Goal: Transaction & Acquisition: Purchase product/service

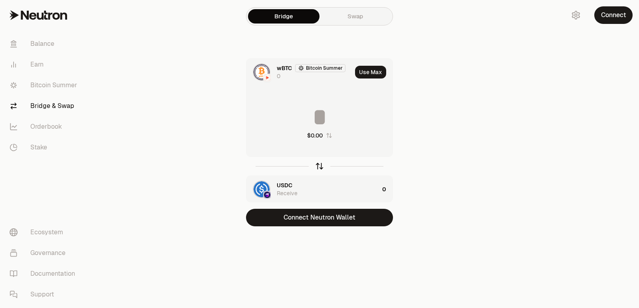
click at [316, 168] on icon "button" at bounding box center [319, 166] width 9 height 9
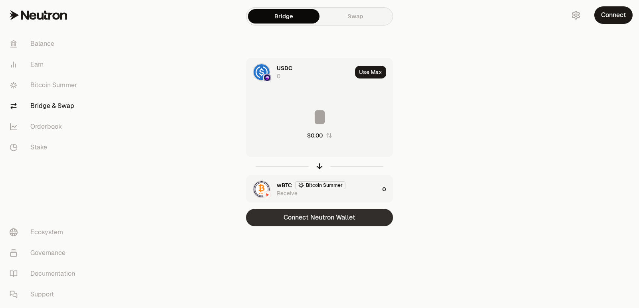
click at [305, 214] on button "Connect Neutron Wallet" at bounding box center [319, 218] width 147 height 18
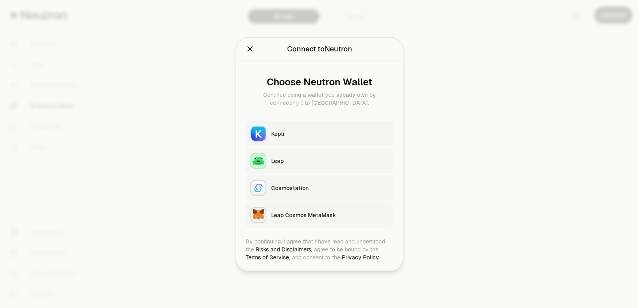
click at [278, 135] on div "Keplr" at bounding box center [329, 134] width 117 height 8
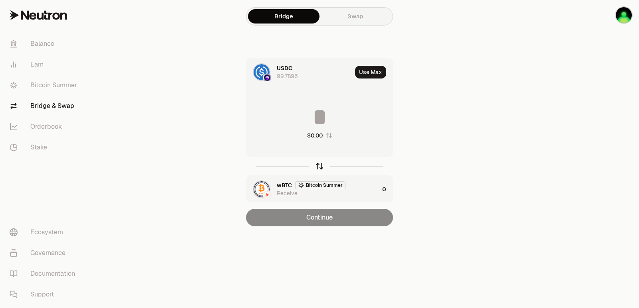
click at [320, 168] on icon "button" at bounding box center [319, 166] width 9 height 9
drag, startPoint x: 318, startPoint y: 164, endPoint x: 323, endPoint y: 156, distance: 9.7
click at [318, 166] on icon "button" at bounding box center [319, 167] width 5 height 2
click at [370, 73] on button "Use Max" at bounding box center [370, 72] width 31 height 13
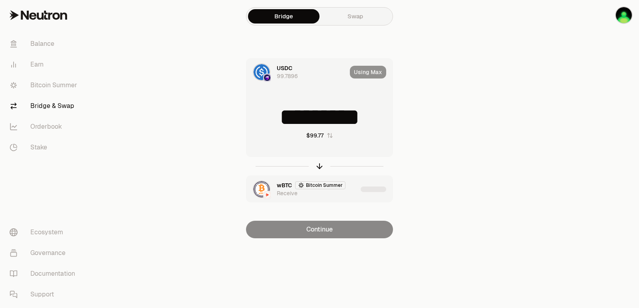
type input "*********"
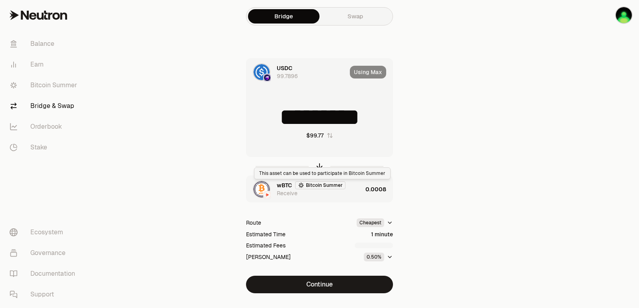
click at [344, 192] on div "wBTC Bitcoin Summer Receive" at bounding box center [319, 190] width 85 height 16
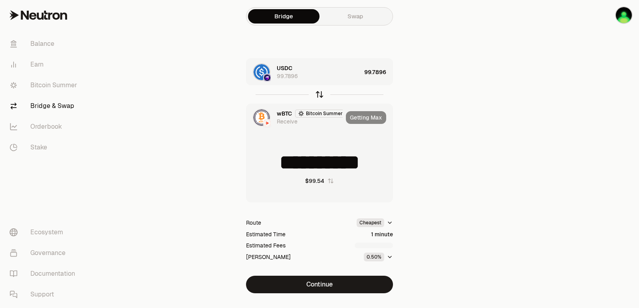
click at [320, 95] on icon "button" at bounding box center [319, 94] width 9 height 9
type input "*********"
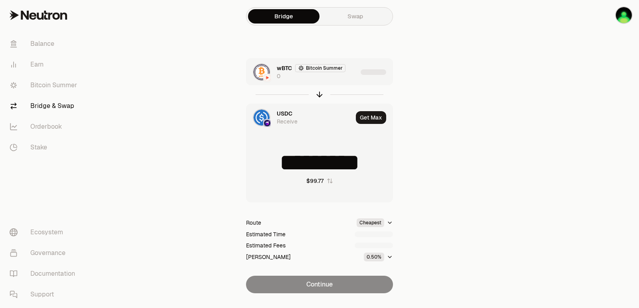
click at [336, 79] on div "wBTC Bitcoin Summer 0" at bounding box center [317, 72] width 81 height 16
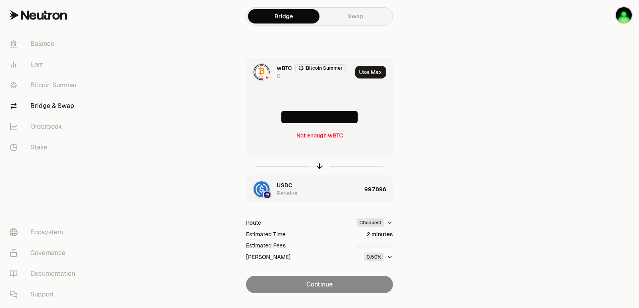
drag, startPoint x: 386, startPoint y: 118, endPoint x: 342, endPoint y: 120, distance: 43.5
click at [342, 120] on input "**********" at bounding box center [319, 117] width 146 height 24
type input "**********"
click at [318, 165] on icon "button" at bounding box center [319, 165] width 5 height 2
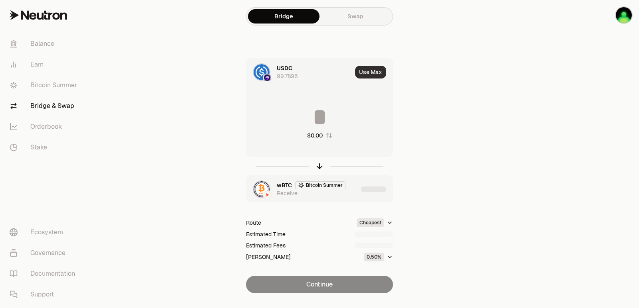
click at [366, 78] on button "Use Max" at bounding box center [370, 72] width 31 height 13
type input "*********"
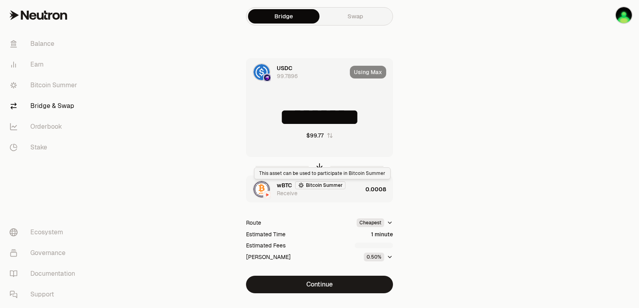
click at [345, 199] on div "wBTC Bitcoin Summer Receive" at bounding box center [304, 189] width 116 height 27
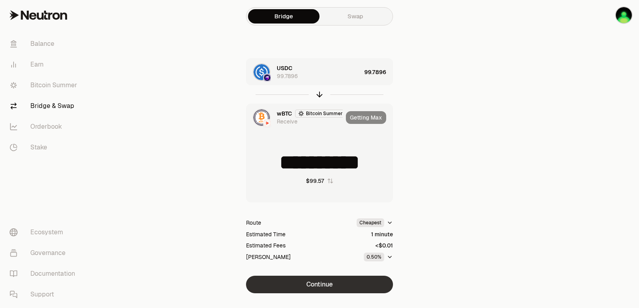
click at [322, 281] on button "Continue" at bounding box center [319, 285] width 147 height 18
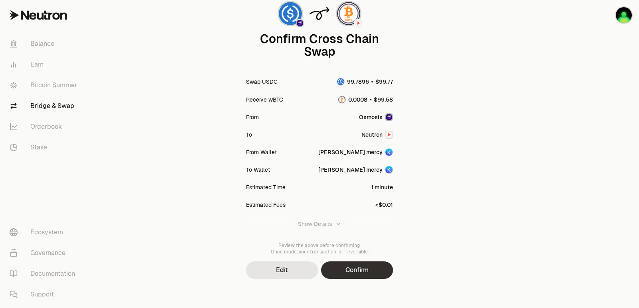
scroll to position [66, 0]
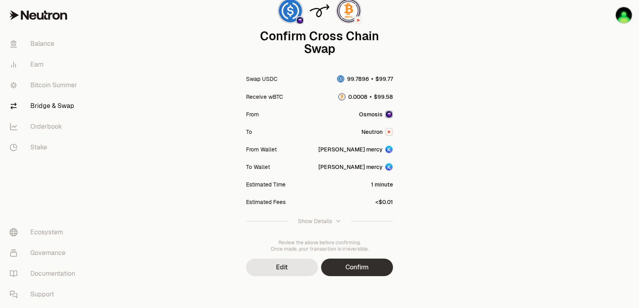
click at [360, 272] on button "Confirm" at bounding box center [357, 268] width 72 height 18
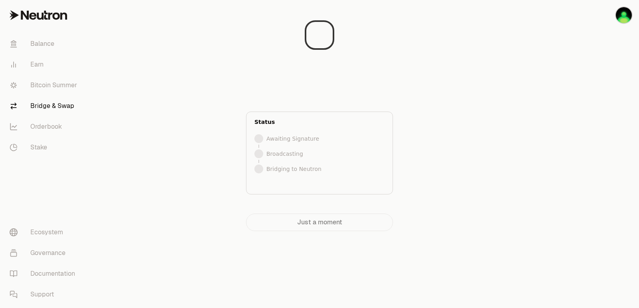
scroll to position [0, 0]
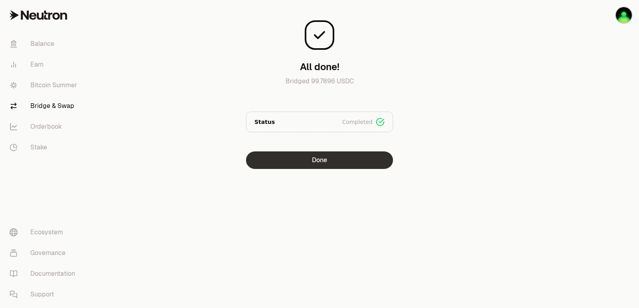
click at [304, 158] on button "Done" at bounding box center [319, 161] width 147 height 18
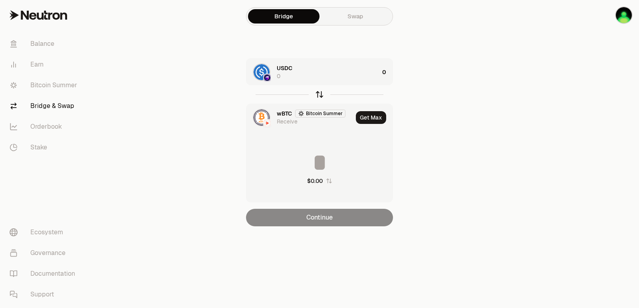
click at [317, 96] on icon "button" at bounding box center [319, 94] width 9 height 9
click at [360, 76] on div "wBTC Bitcoin Summer 0.0008" at bounding box center [328, 72] width 102 height 16
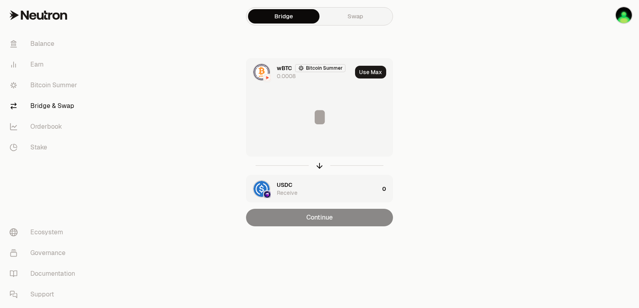
click at [383, 68] on button "Use Max" at bounding box center [370, 72] width 31 height 13
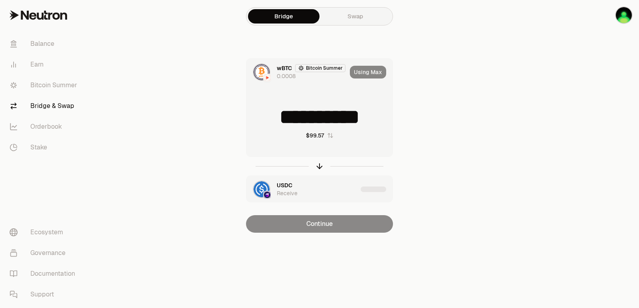
type input "**********"
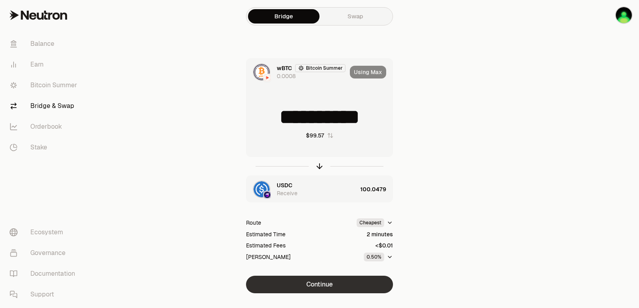
click at [322, 283] on button "Continue" at bounding box center [319, 285] width 147 height 18
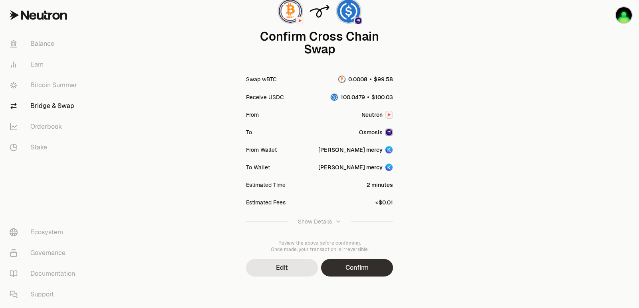
scroll to position [66, 0]
click at [362, 265] on button "Confirm" at bounding box center [357, 268] width 72 height 18
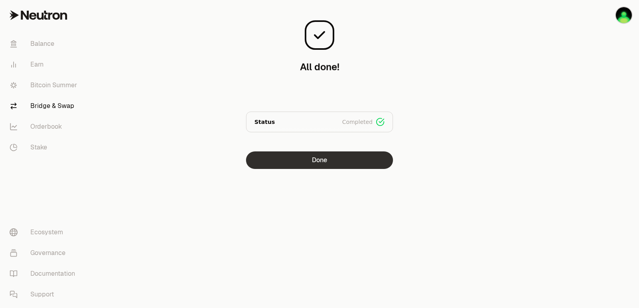
click at [313, 162] on button "Done" at bounding box center [319, 161] width 147 height 18
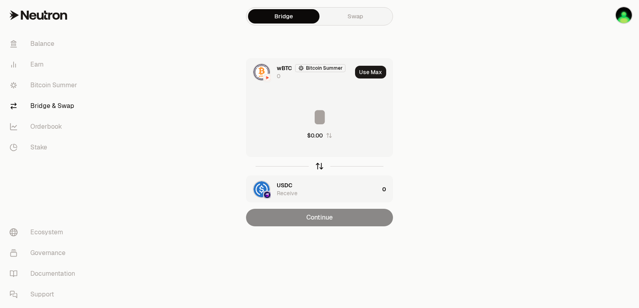
click at [320, 168] on icon "button" at bounding box center [319, 166] width 9 height 9
click at [369, 71] on button "Use Max" at bounding box center [370, 72] width 31 height 13
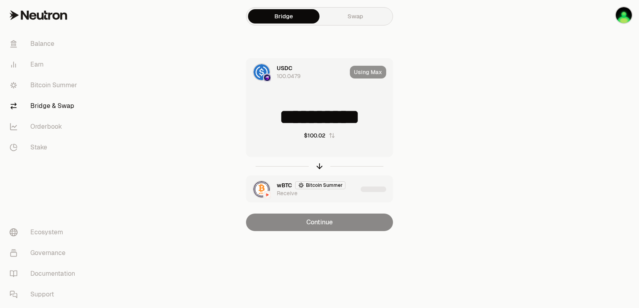
type input "**********"
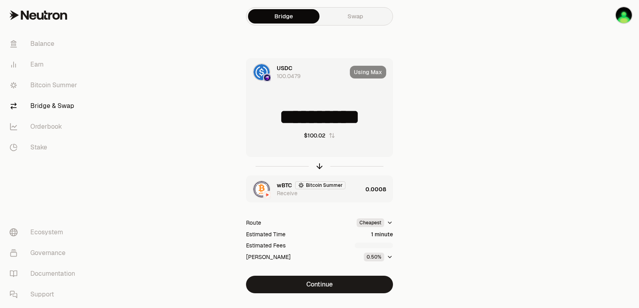
click at [345, 199] on div "wBTC Bitcoin Summer Receive" at bounding box center [304, 189] width 116 height 27
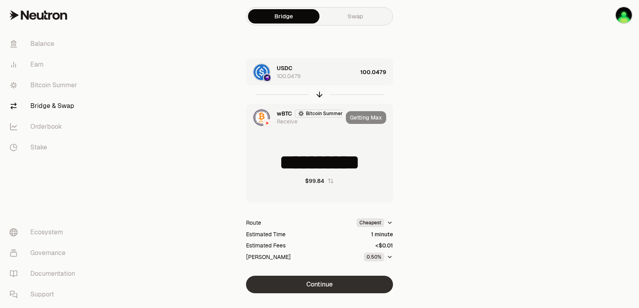
click at [322, 288] on button "Continue" at bounding box center [319, 285] width 147 height 18
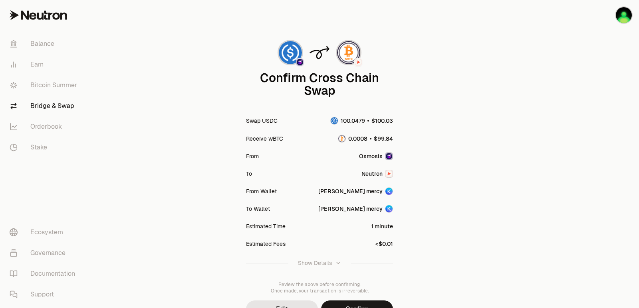
scroll to position [66, 0]
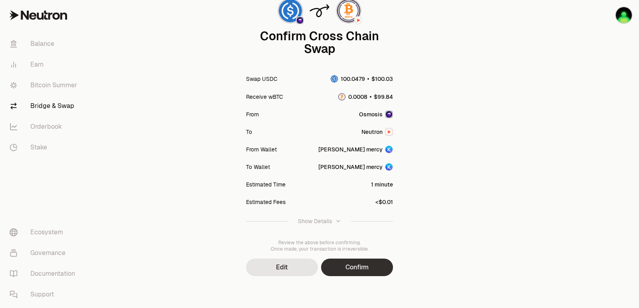
click at [354, 273] on button "Confirm" at bounding box center [357, 268] width 72 height 18
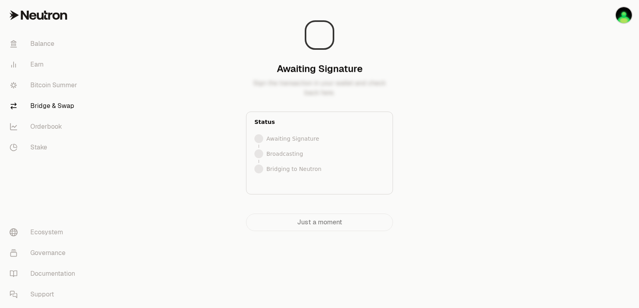
scroll to position [0, 0]
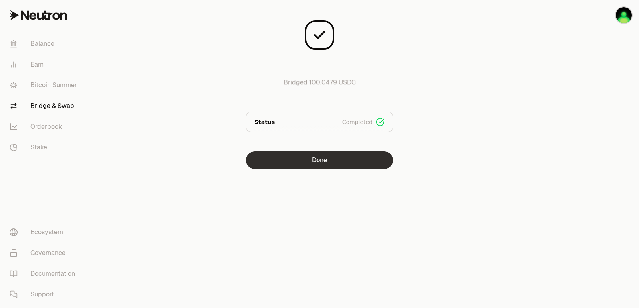
click at [304, 163] on button "Done" at bounding box center [319, 161] width 147 height 18
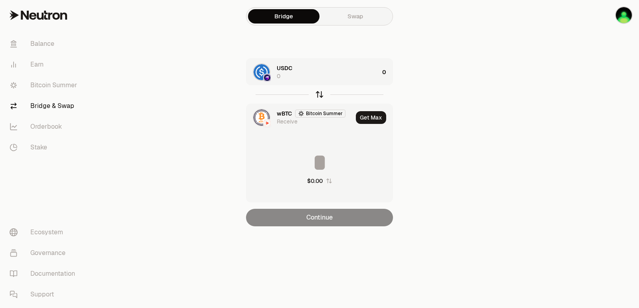
click at [319, 95] on icon "button" at bounding box center [319, 94] width 0 height 5
click at [364, 73] on div "wBTC Bitcoin Summer 0" at bounding box center [328, 72] width 102 height 16
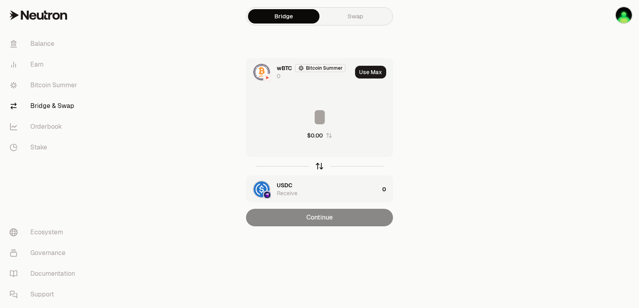
click at [320, 168] on icon "button" at bounding box center [319, 166] width 9 height 9
click at [320, 165] on icon "button" at bounding box center [319, 166] width 9 height 9
click at [319, 164] on icon "button" at bounding box center [319, 165] width 5 height 2
click at [365, 77] on button "Use Max" at bounding box center [370, 72] width 31 height 13
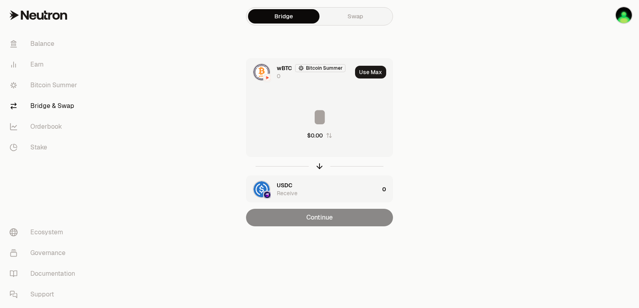
type input "*"
click at [318, 166] on icon "button" at bounding box center [319, 166] width 9 height 9
type input "*"
drag, startPoint x: 364, startPoint y: 73, endPoint x: 360, endPoint y: 79, distance: 7.1
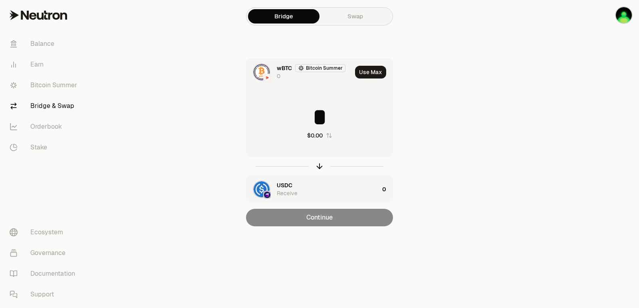
click at [364, 74] on button "Use Max" at bounding box center [370, 72] width 31 height 13
click at [317, 171] on div at bounding box center [319, 166] width 147 height 18
click at [317, 171] on icon "button" at bounding box center [319, 166] width 9 height 9
click at [317, 171] on div at bounding box center [319, 166] width 147 height 18
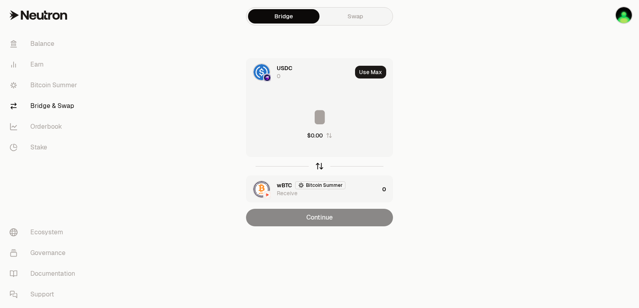
click at [317, 167] on icon "button" at bounding box center [319, 166] width 9 height 9
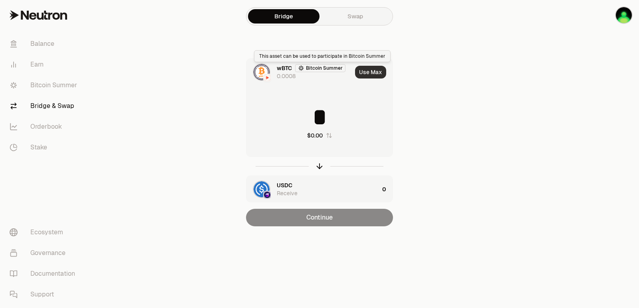
click at [366, 75] on button "Use Max" at bounding box center [370, 72] width 31 height 13
type input "**********"
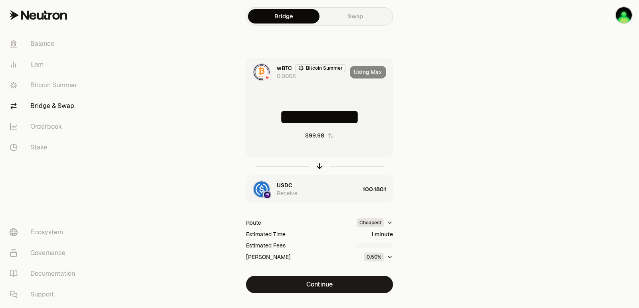
scroll to position [17, 0]
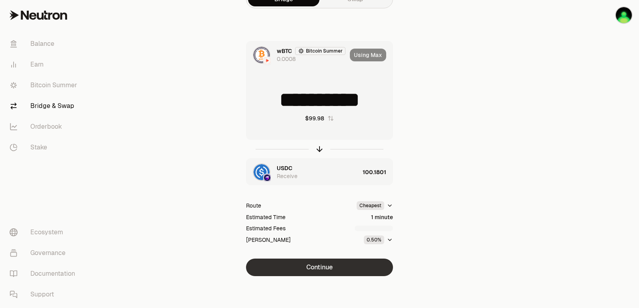
click at [328, 265] on button "Continue" at bounding box center [319, 268] width 147 height 18
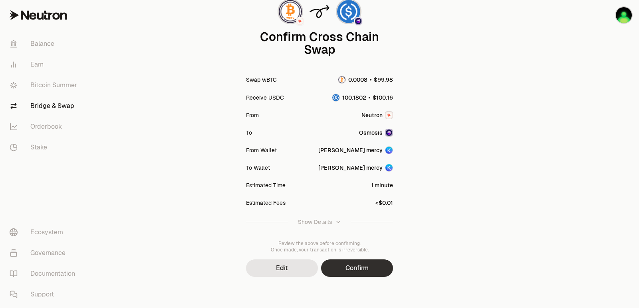
scroll to position [66, 0]
click at [349, 264] on button "Confirm" at bounding box center [357, 268] width 72 height 18
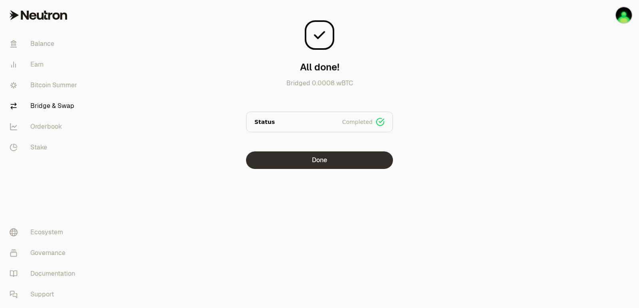
click at [299, 159] on button "Done" at bounding box center [319, 161] width 147 height 18
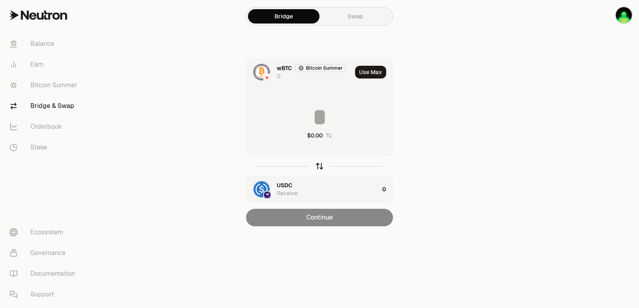
click at [320, 167] on icon "button" at bounding box center [319, 166] width 9 height 9
click at [279, 70] on span "wBTC" at bounding box center [284, 68] width 15 height 8
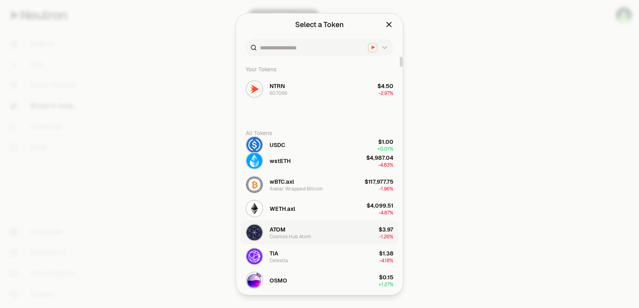
scroll to position [40, 0]
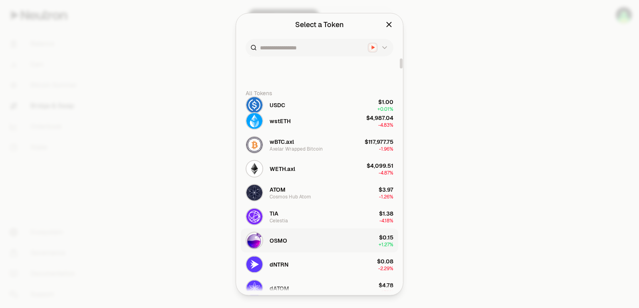
click at [290, 241] on button "OSMO $0.15 + 1.27%" at bounding box center [319, 241] width 157 height 24
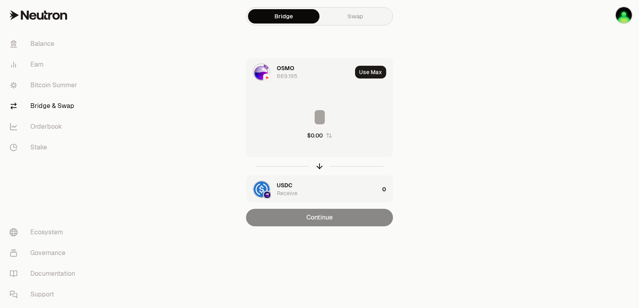
click at [375, 79] on div "Use Max" at bounding box center [374, 72] width 38 height 27
click at [369, 73] on button "Use Max" at bounding box center [370, 72] width 31 height 13
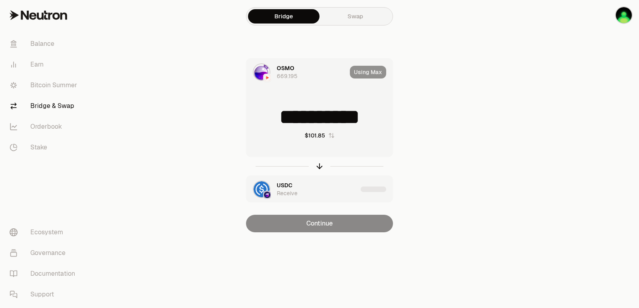
type input "**********"
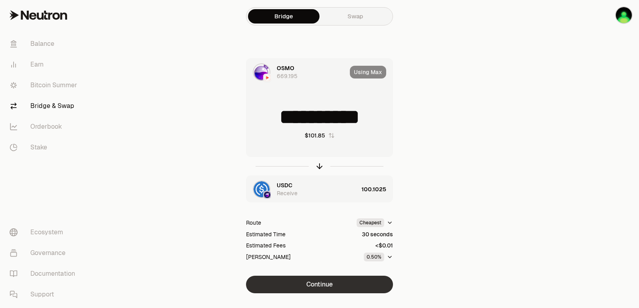
click at [313, 289] on button "Continue" at bounding box center [319, 285] width 147 height 18
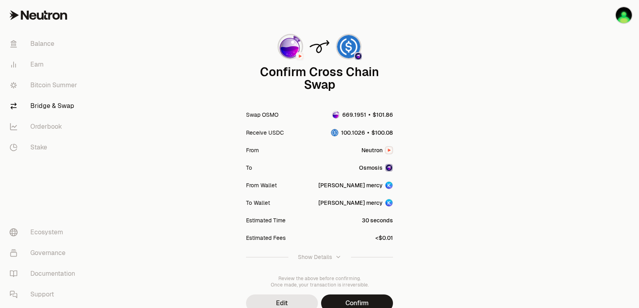
scroll to position [66, 0]
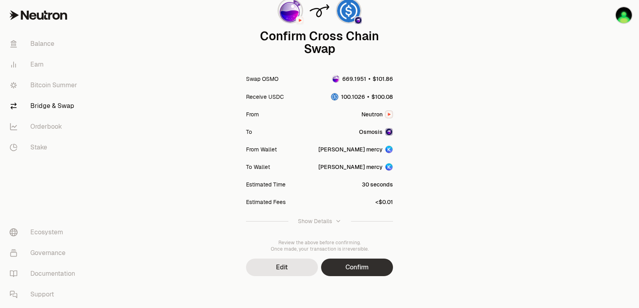
click at [353, 269] on button "Confirm" at bounding box center [357, 268] width 72 height 18
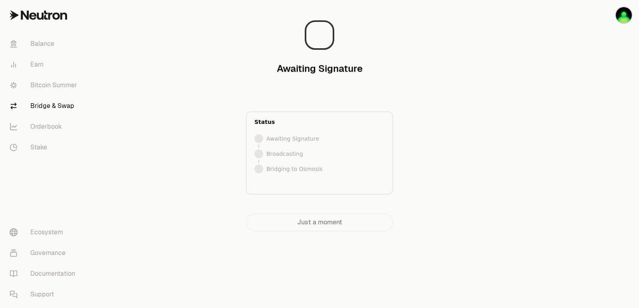
scroll to position [0, 0]
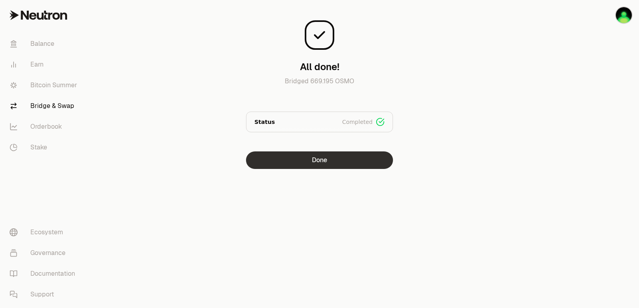
click at [299, 159] on button "Done" at bounding box center [319, 161] width 147 height 18
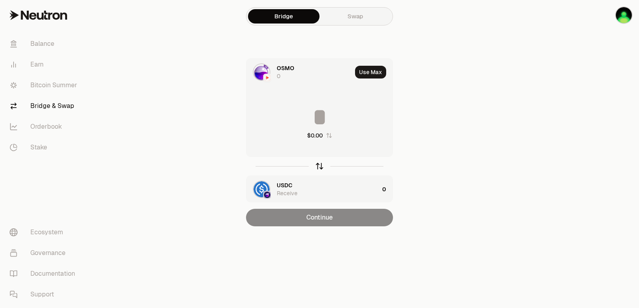
click at [319, 168] on icon "button" at bounding box center [319, 166] width 9 height 9
click at [319, 168] on icon "button" at bounding box center [319, 166] width 0 height 5
click at [368, 71] on button "Use Max" at bounding box center [370, 72] width 31 height 13
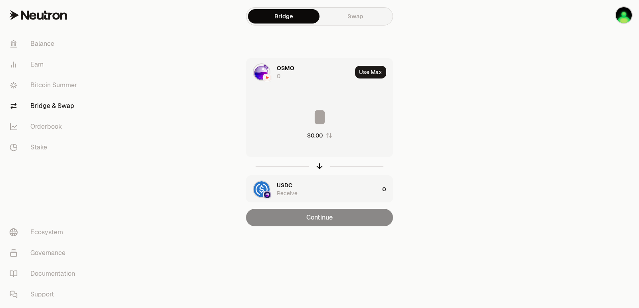
type input "*"
click at [319, 167] on icon "button" at bounding box center [319, 166] width 9 height 9
click at [319, 167] on icon "button" at bounding box center [319, 166] width 0 height 5
click at [374, 69] on button "Use Max" at bounding box center [370, 72] width 31 height 13
type input "**********"
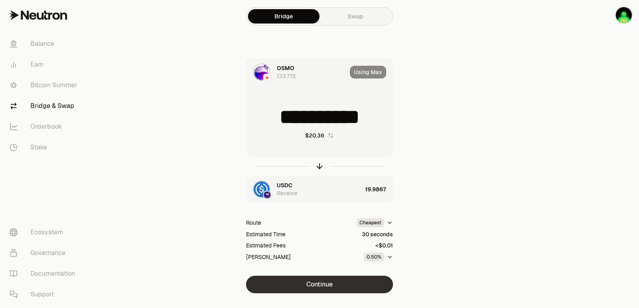
click at [323, 281] on button "Continue" at bounding box center [319, 285] width 147 height 18
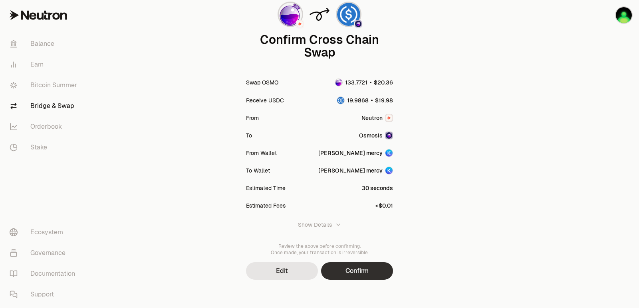
scroll to position [66, 0]
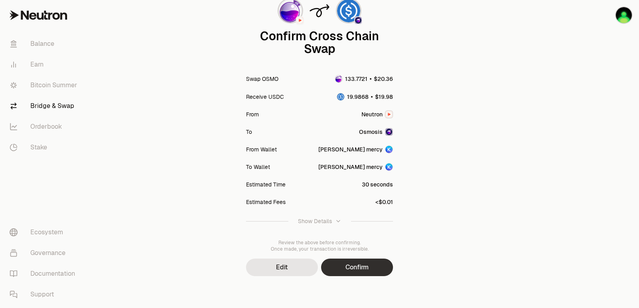
click at [367, 273] on button "Confirm" at bounding box center [357, 268] width 72 height 18
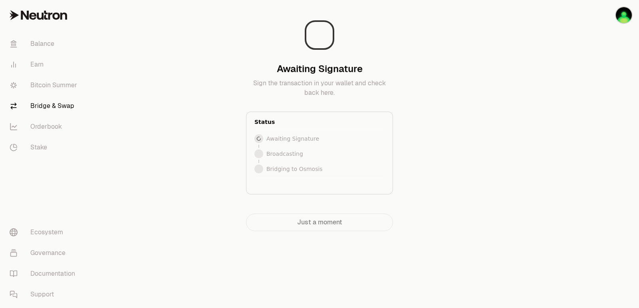
scroll to position [0, 0]
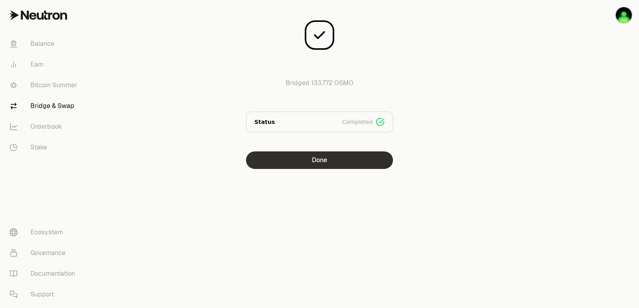
click at [318, 156] on button "Done" at bounding box center [319, 161] width 147 height 18
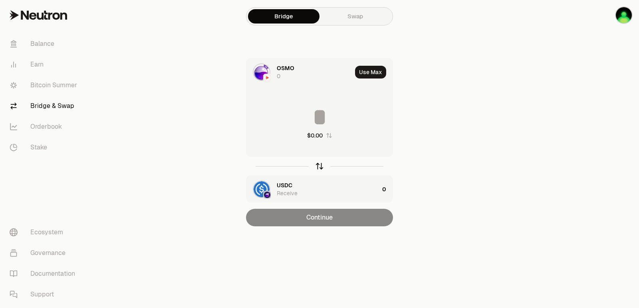
click at [319, 168] on icon "button" at bounding box center [319, 166] width 0 height 5
click at [365, 73] on button "Use Max" at bounding box center [370, 72] width 31 height 13
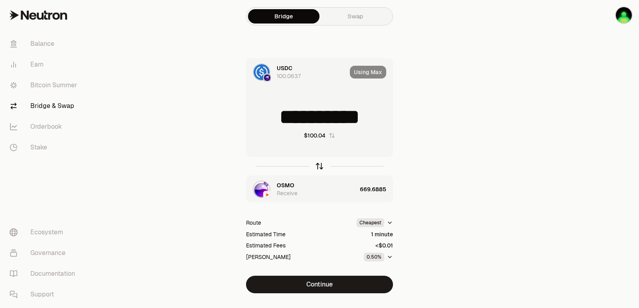
click at [319, 166] on icon "button" at bounding box center [319, 166] width 0 height 5
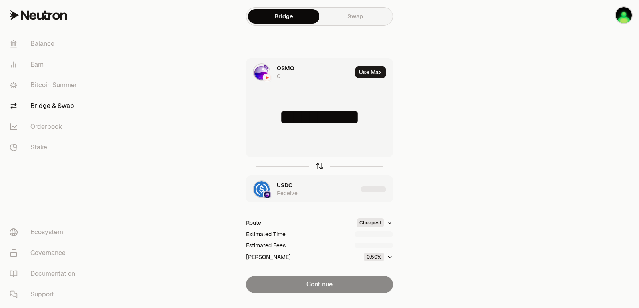
type input "**********"
click at [319, 166] on icon "button" at bounding box center [319, 166] width 0 height 5
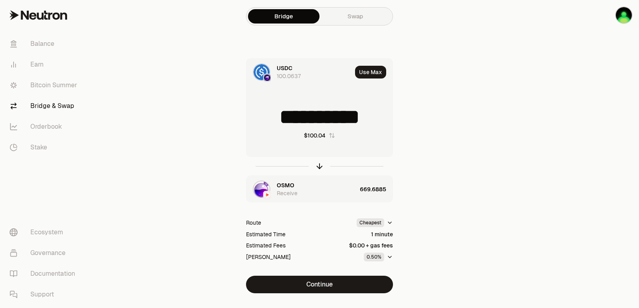
click at [317, 119] on input "**********" at bounding box center [319, 117] width 146 height 24
type input "**"
click at [318, 165] on icon "button" at bounding box center [319, 165] width 5 height 2
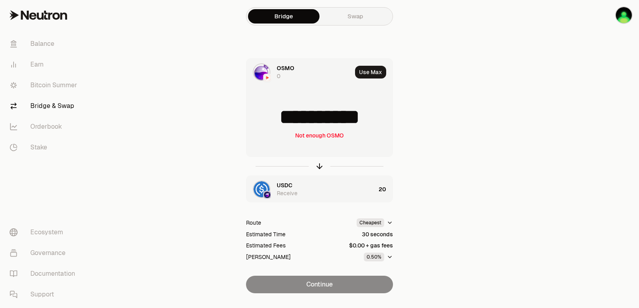
scroll to position [1, 0]
drag, startPoint x: 378, startPoint y: 119, endPoint x: 304, endPoint y: 125, distance: 74.1
click at [304, 125] on input "**********" at bounding box center [319, 117] width 146 height 24
type input "******"
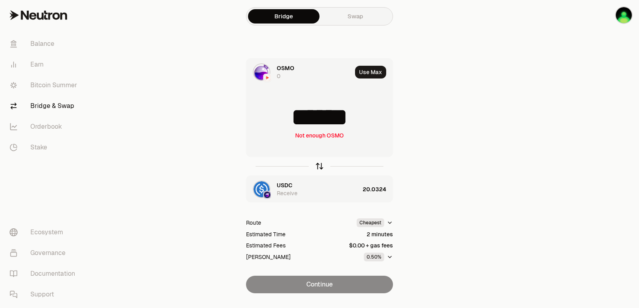
click at [320, 168] on icon "button" at bounding box center [319, 166] width 9 height 9
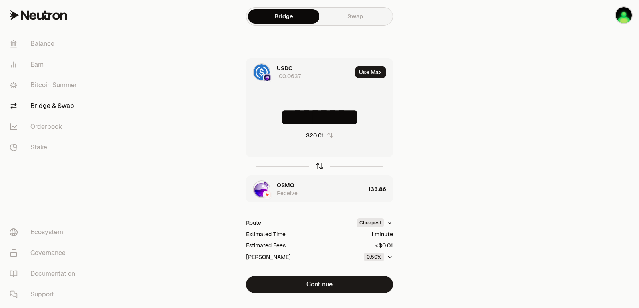
click at [317, 167] on icon "button" at bounding box center [319, 166] width 9 height 9
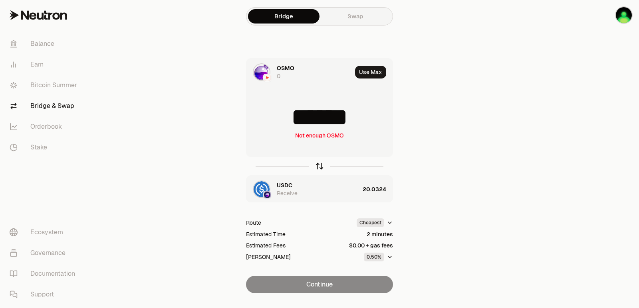
click at [320, 167] on icon "button" at bounding box center [319, 166] width 9 height 9
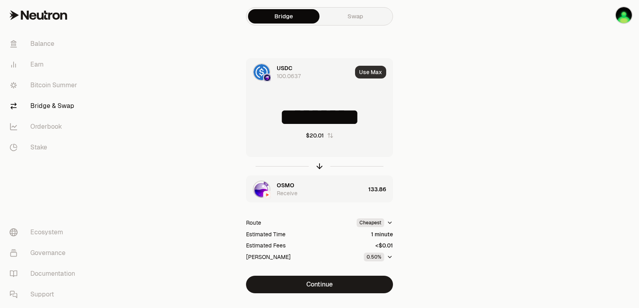
click at [369, 72] on button "Use Max" at bounding box center [370, 72] width 31 height 13
click at [318, 165] on icon "button" at bounding box center [319, 165] width 5 height 2
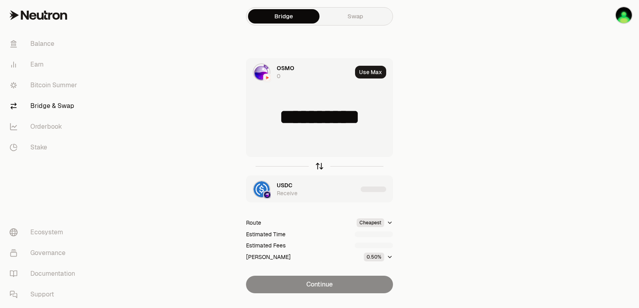
type input "**********"
click at [318, 165] on icon "button" at bounding box center [319, 165] width 5 height 2
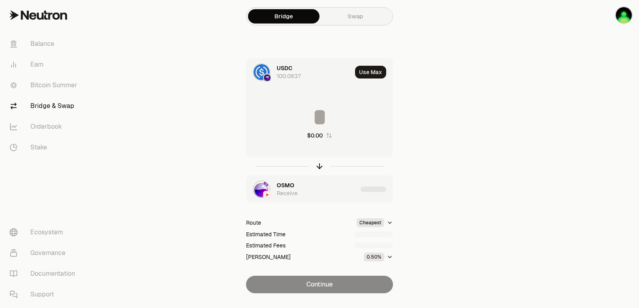
type input "**********"
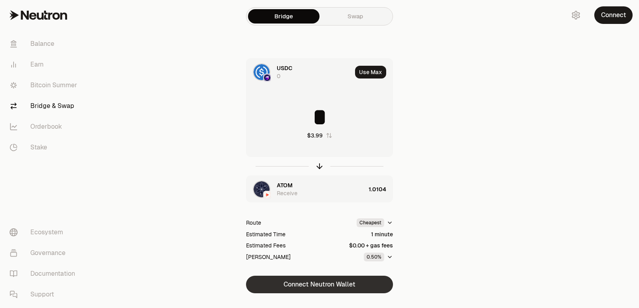
click at [319, 283] on button "Connect Neutron Wallet" at bounding box center [319, 285] width 147 height 18
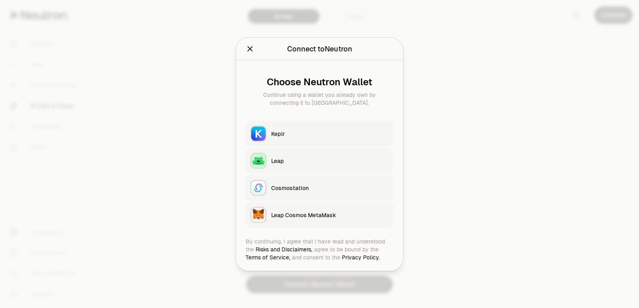
click at [293, 134] on div "Keplr" at bounding box center [329, 134] width 117 height 8
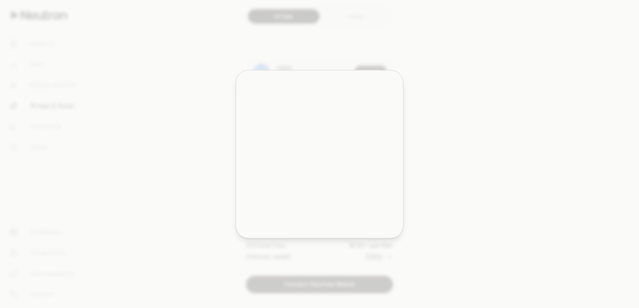
click at [292, 198] on div "Leap is not detected" at bounding box center [319, 203] width 129 height 11
click at [282, 198] on div "Leap is not detected" at bounding box center [319, 203] width 129 height 11
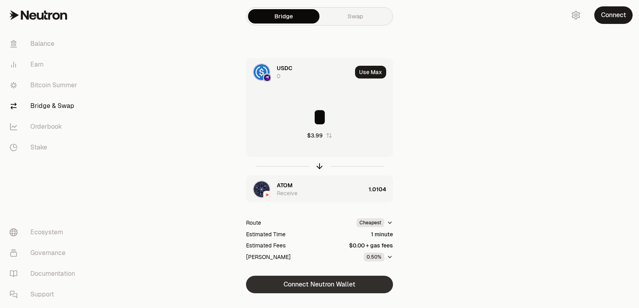
click at [320, 283] on button "Connect Neutron Wallet" at bounding box center [319, 285] width 147 height 18
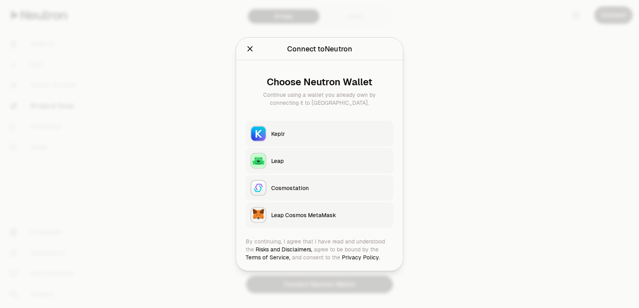
click at [286, 140] on button "Keplr" at bounding box center [319, 134] width 148 height 26
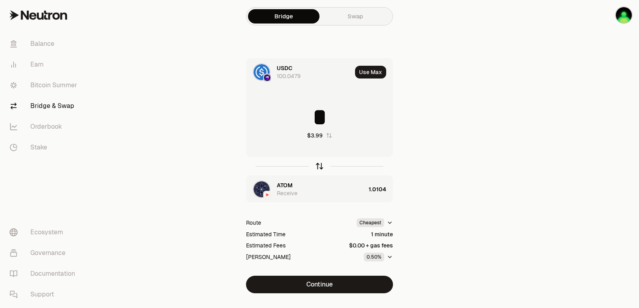
click at [316, 167] on icon "button" at bounding box center [319, 166] width 9 height 9
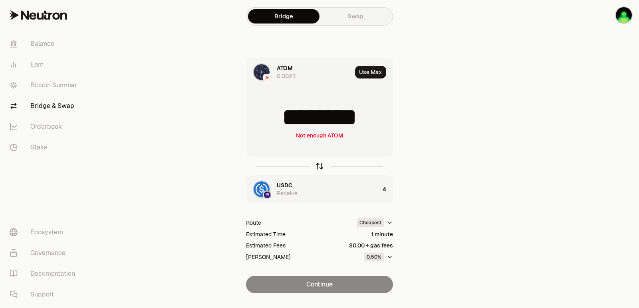
click at [316, 167] on icon "button" at bounding box center [319, 166] width 9 height 9
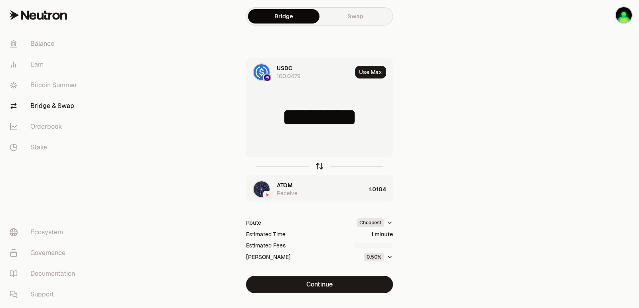
type input "*"
click at [290, 188] on span "ATOM" at bounding box center [285, 186] width 16 height 8
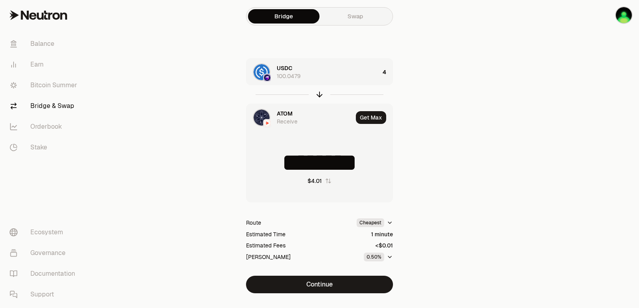
click at [286, 113] on span "ATOM" at bounding box center [285, 114] width 16 height 8
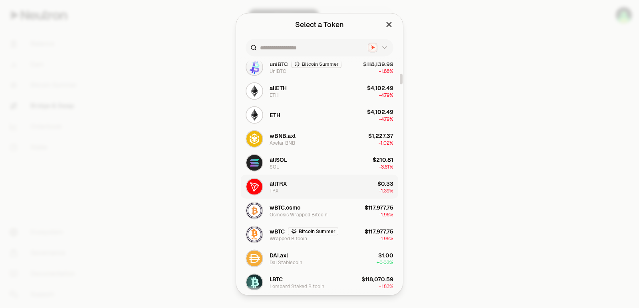
scroll to position [479, 0]
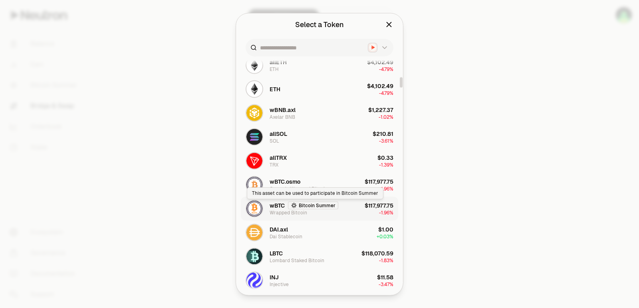
click at [346, 209] on button "wBTC Bitcoin Summer Wrapped Bitcoin $117,977.75 -1.96%" at bounding box center [319, 209] width 157 height 24
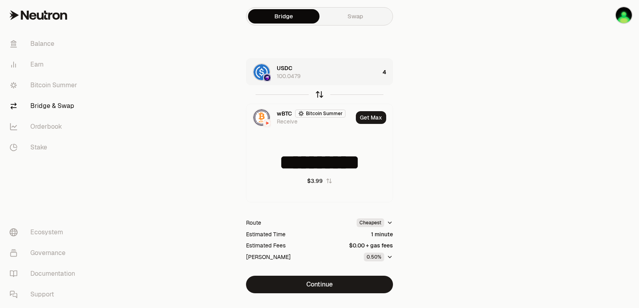
click at [320, 92] on icon "button" at bounding box center [319, 93] width 5 height 2
type input "*"
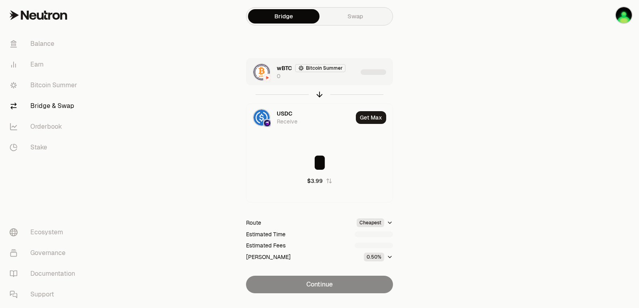
click at [344, 79] on div "wBTC Bitcoin Summer 0" at bounding box center [317, 72] width 81 height 16
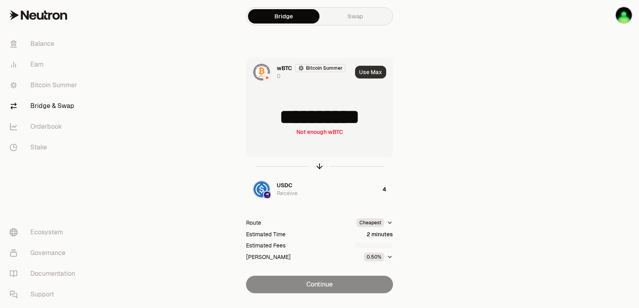
click at [372, 70] on button "Use Max" at bounding box center [370, 72] width 31 height 13
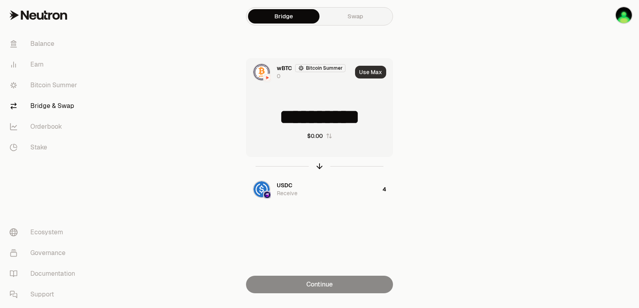
type input "*"
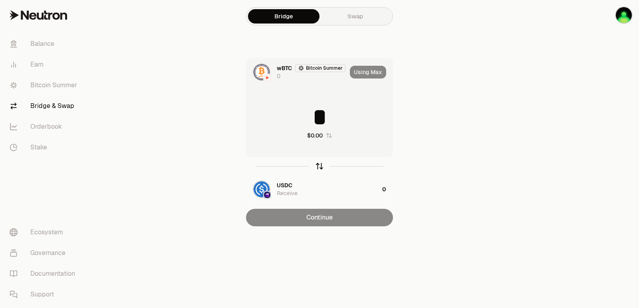
click at [319, 164] on icon "button" at bounding box center [319, 166] width 9 height 9
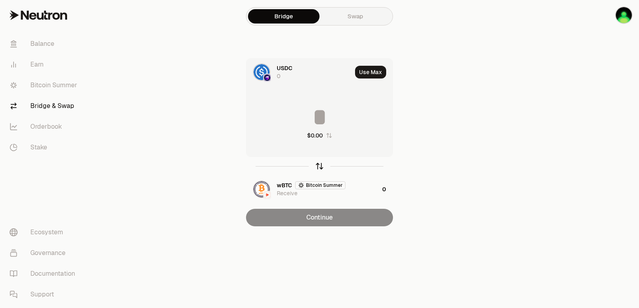
click at [320, 165] on icon "button" at bounding box center [319, 166] width 9 height 9
type input "*"
click at [369, 74] on button "Use Max" at bounding box center [370, 72] width 31 height 13
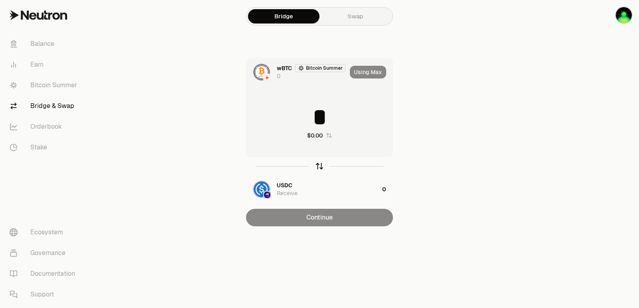
click at [318, 168] on icon "button" at bounding box center [319, 166] width 9 height 9
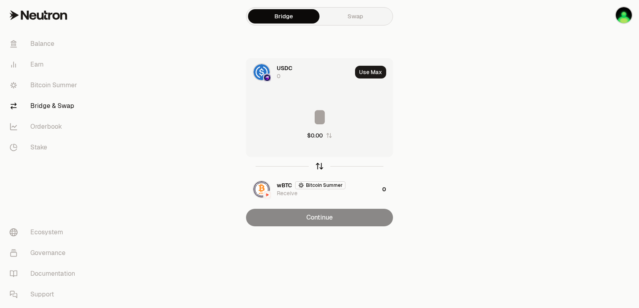
click at [318, 168] on icon "button" at bounding box center [319, 166] width 9 height 9
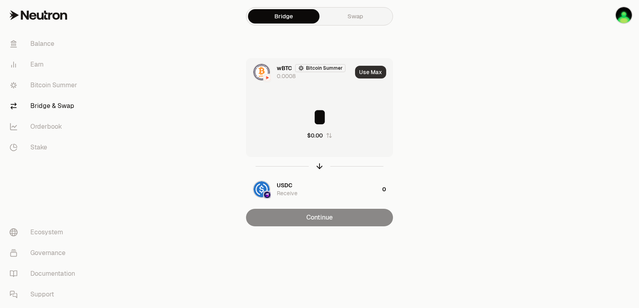
click at [362, 74] on button "Use Max" at bounding box center [370, 72] width 31 height 13
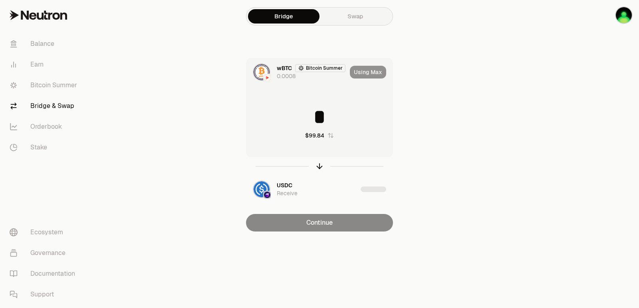
type input "**********"
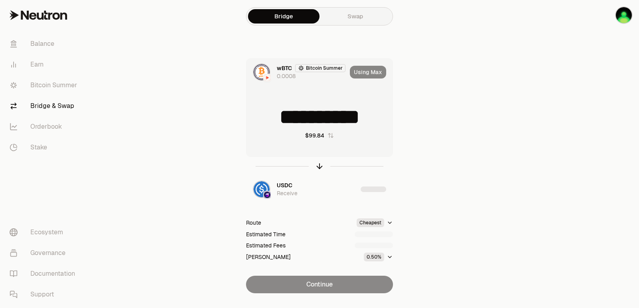
scroll to position [17, 0]
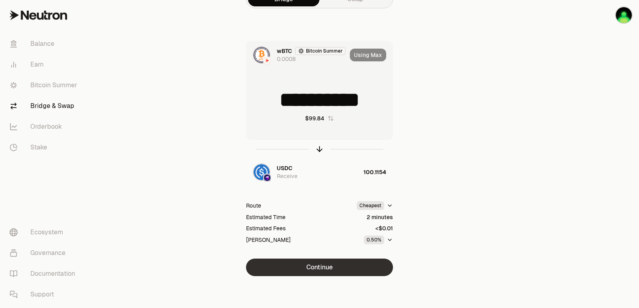
click at [314, 272] on button "Continue" at bounding box center [319, 268] width 147 height 18
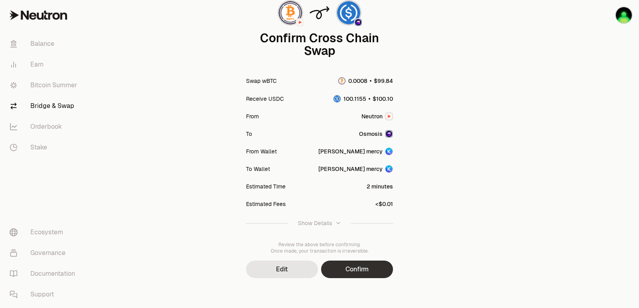
scroll to position [66, 0]
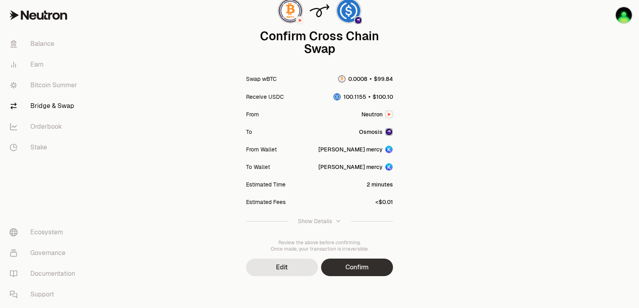
click at [337, 267] on button "Confirm" at bounding box center [357, 268] width 72 height 18
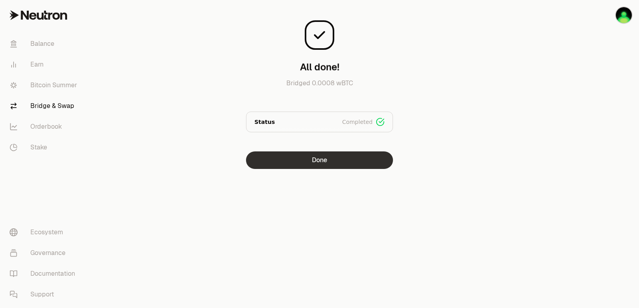
click at [304, 157] on button "Done" at bounding box center [319, 161] width 147 height 18
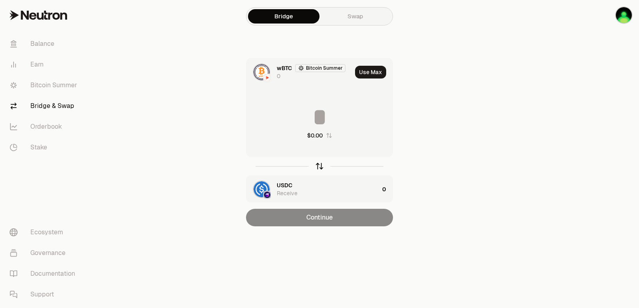
click at [320, 166] on icon "button" at bounding box center [319, 166] width 9 height 9
click at [375, 69] on button "Use Max" at bounding box center [370, 72] width 31 height 13
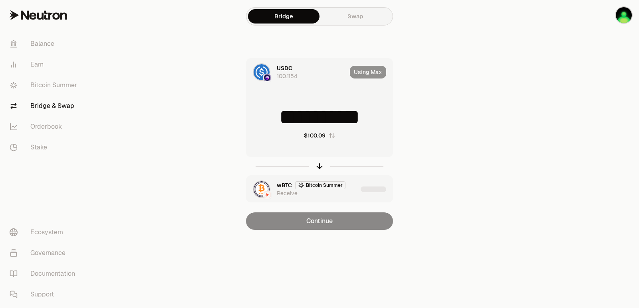
type input "**********"
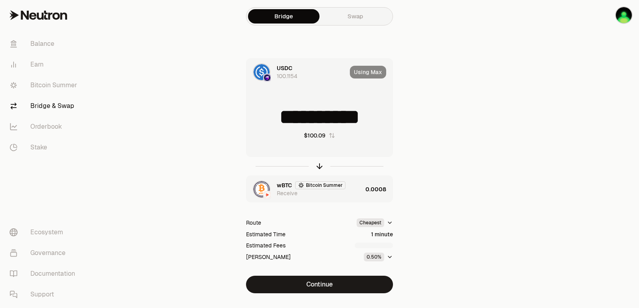
click at [346, 187] on div "wBTC Bitcoin Summer Receive" at bounding box center [319, 190] width 85 height 16
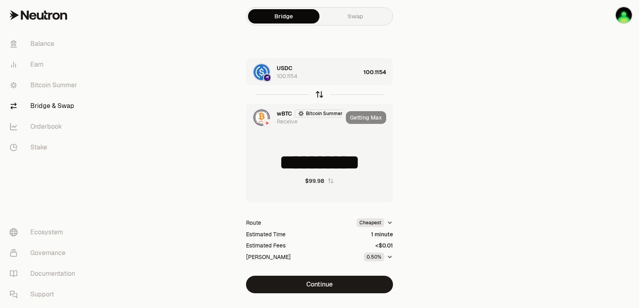
click at [318, 93] on icon "button" at bounding box center [319, 93] width 5 height 2
type input "**********"
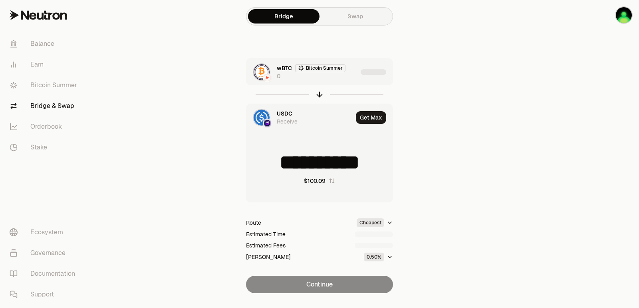
click at [342, 81] on div "wBTC Bitcoin Summer 0" at bounding box center [301, 72] width 111 height 27
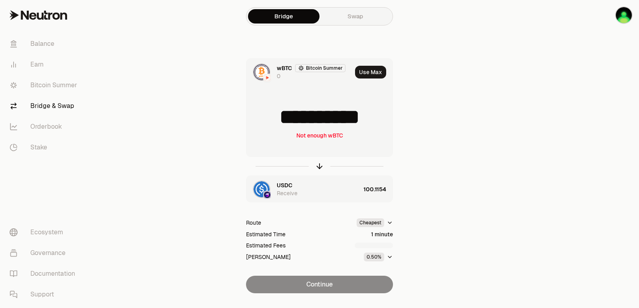
scroll to position [1, 0]
drag, startPoint x: 384, startPoint y: 123, endPoint x: 363, endPoint y: 123, distance: 20.4
click at [363, 123] on input "**********" at bounding box center [319, 117] width 146 height 24
type input "**********"
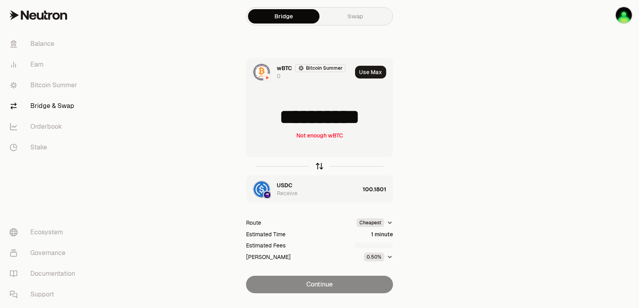
click at [319, 163] on icon "button" at bounding box center [319, 166] width 9 height 9
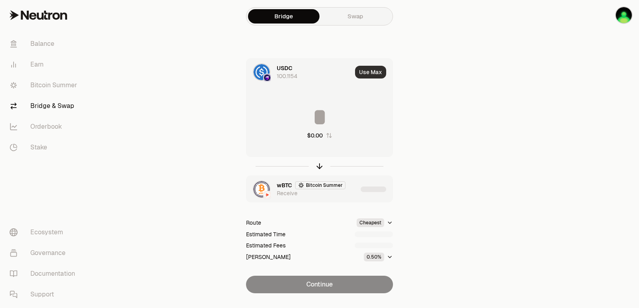
click at [364, 72] on button "Use Max" at bounding box center [370, 72] width 31 height 13
type input "**********"
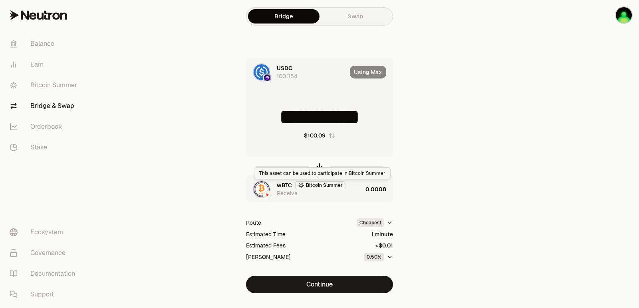
click at [347, 199] on div "wBTC Bitcoin Summer Receive" at bounding box center [304, 189] width 116 height 27
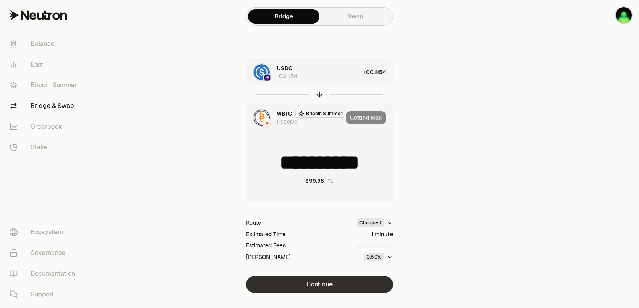
click at [330, 284] on button "Continue" at bounding box center [319, 285] width 147 height 18
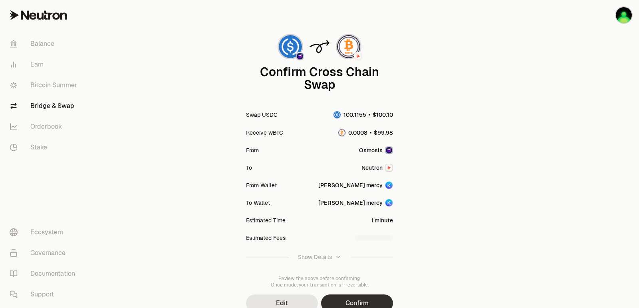
scroll to position [66, 0]
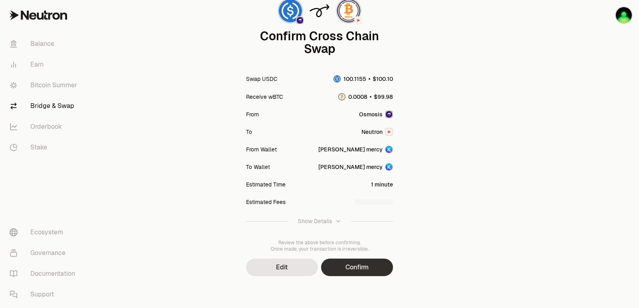
click at [350, 268] on button "Confirm" at bounding box center [357, 268] width 72 height 18
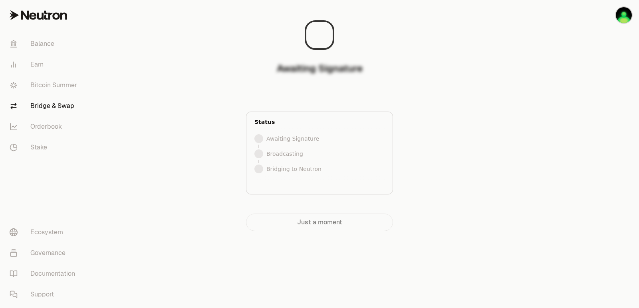
scroll to position [0, 0]
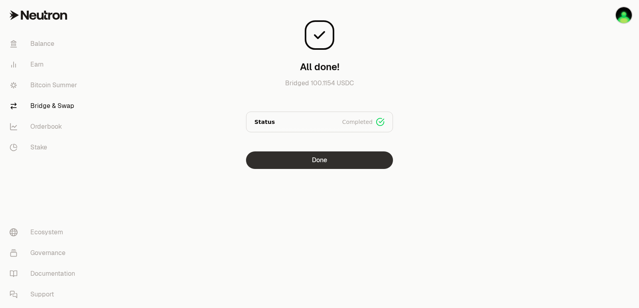
click at [334, 158] on button "Done" at bounding box center [319, 161] width 147 height 18
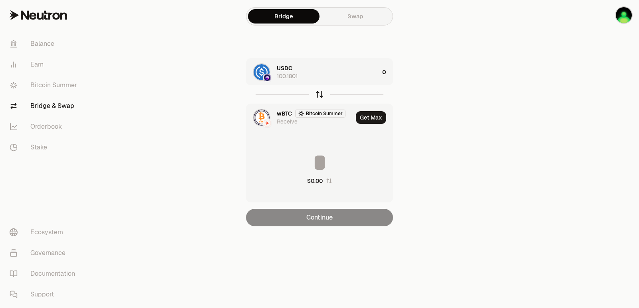
click at [315, 91] on div "button" at bounding box center [319, 94] width 9 height 9
click at [335, 77] on div "wBTC Bitcoin Summer 0" at bounding box center [328, 72] width 102 height 16
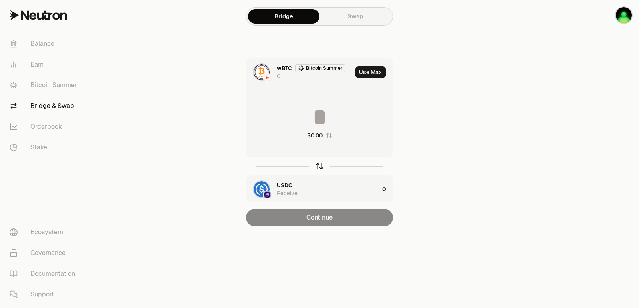
click at [319, 168] on icon "button" at bounding box center [319, 166] width 9 height 9
click at [372, 68] on button "Use Max" at bounding box center [370, 72] width 31 height 13
type input "**********"
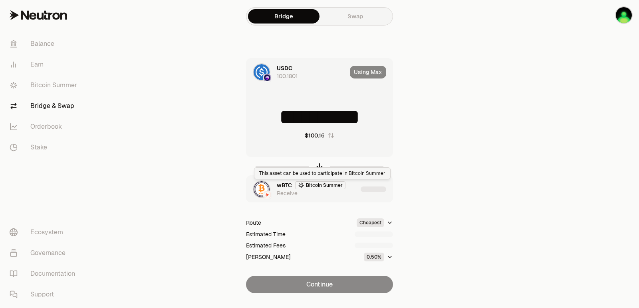
click at [364, 194] on div "button" at bounding box center [376, 189] width 32 height 27
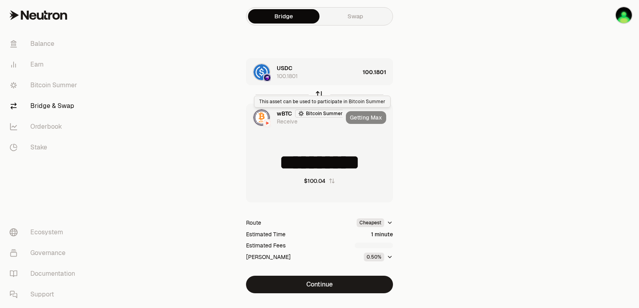
click at [319, 93] on icon "button" at bounding box center [319, 93] width 5 height 2
type input "**********"
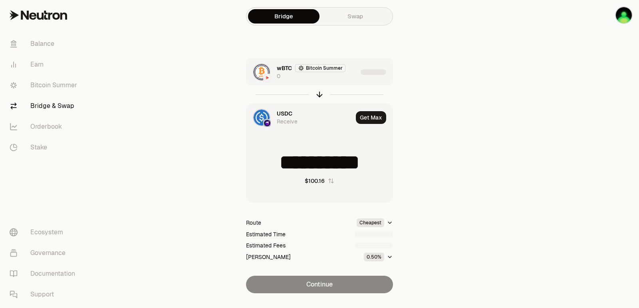
click at [336, 84] on div "wBTC Bitcoin Summer 0" at bounding box center [301, 72] width 111 height 27
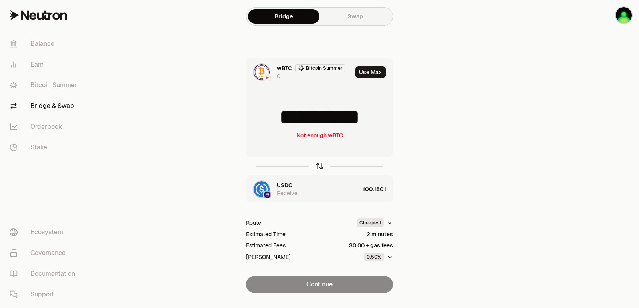
click at [318, 168] on icon "button" at bounding box center [319, 166] width 9 height 9
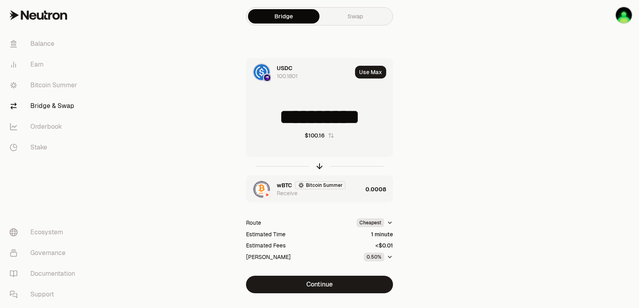
click at [372, 71] on button "Use Max" at bounding box center [370, 72] width 31 height 13
click at [322, 169] on icon "button" at bounding box center [319, 166] width 9 height 9
type input "**********"
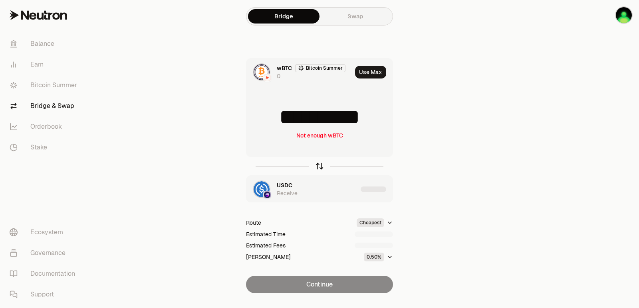
click at [322, 169] on icon "button" at bounding box center [319, 166] width 9 height 9
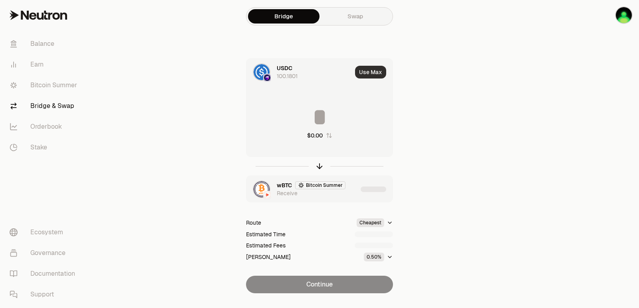
click at [380, 75] on button "Use Max" at bounding box center [370, 72] width 31 height 13
type input "**********"
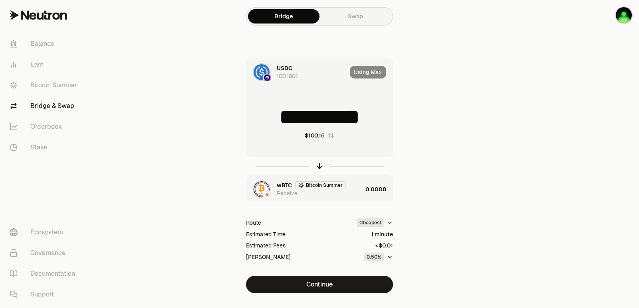
click at [350, 205] on div "**********" at bounding box center [319, 164] width 147 height 212
click at [350, 194] on div "wBTC Bitcoin Summer Receive" at bounding box center [319, 190] width 85 height 16
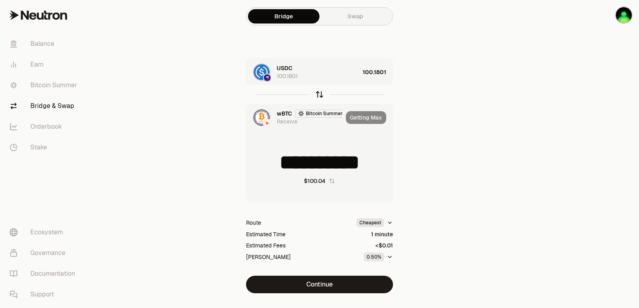
click at [318, 94] on icon "button" at bounding box center [319, 94] width 9 height 9
type input "**********"
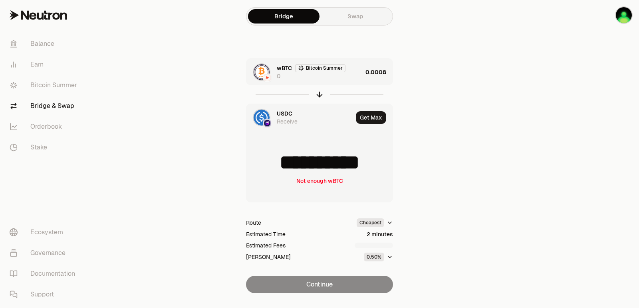
click at [352, 78] on div "wBTC Bitcoin Summer 0" at bounding box center [319, 72] width 85 height 16
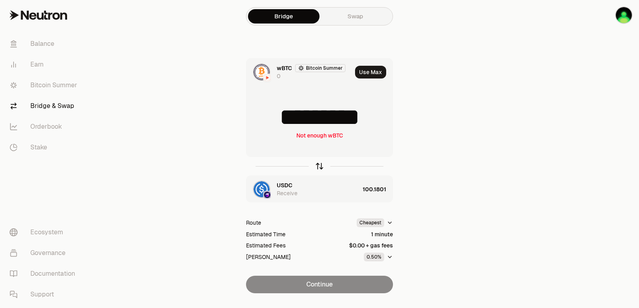
click at [320, 162] on icon "button" at bounding box center [319, 166] width 9 height 9
type input "**********"
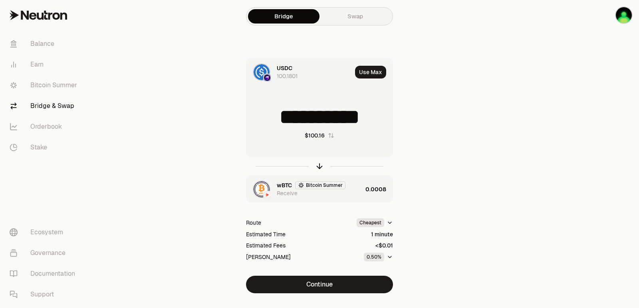
click at [372, 65] on div "Use Max" at bounding box center [374, 72] width 38 height 27
click at [370, 73] on button "Use Max" at bounding box center [370, 72] width 31 height 13
click at [360, 204] on div "**********" at bounding box center [319, 164] width 147 height 212
click at [356, 196] on div "wBTC Bitcoin Summer Receive" at bounding box center [319, 190] width 85 height 16
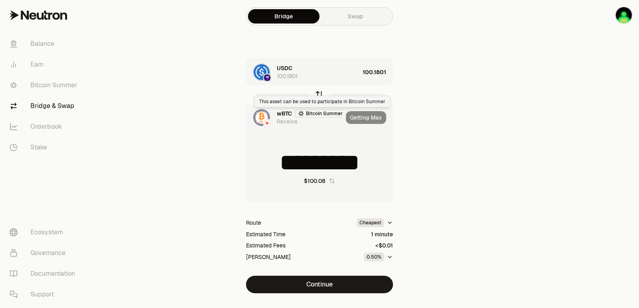
click at [320, 93] on icon "button" at bounding box center [319, 94] width 9 height 9
type input "**********"
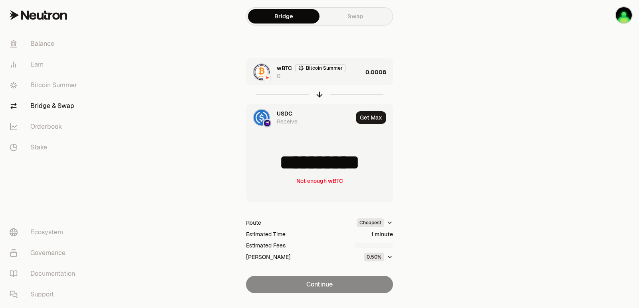
click at [333, 83] on div "wBTC Bitcoin Summer 0" at bounding box center [304, 72] width 116 height 27
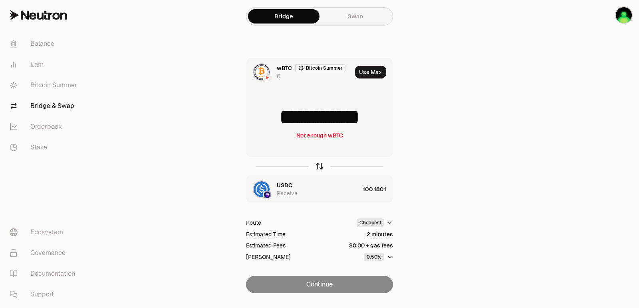
click at [318, 166] on icon "button" at bounding box center [319, 166] width 9 height 9
type input "**********"
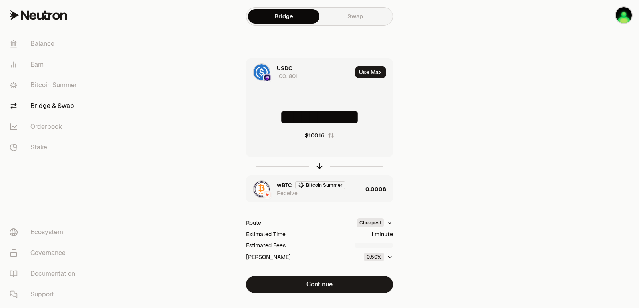
click at [289, 182] on span "wBTC" at bounding box center [284, 186] width 15 height 8
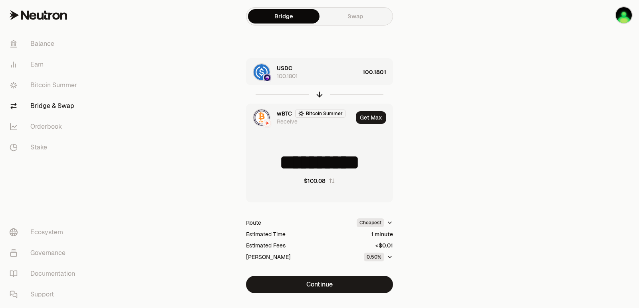
click at [283, 117] on span "wBTC" at bounding box center [284, 114] width 15 height 8
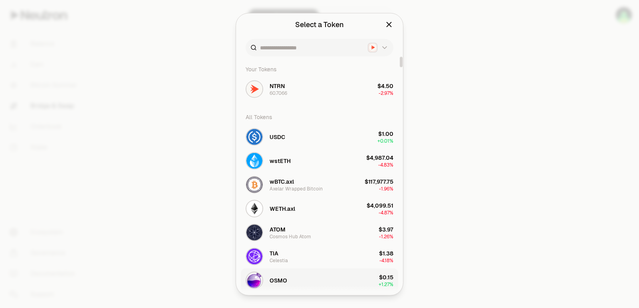
click at [288, 279] on button "OSMO $0.15 + 1.27%" at bounding box center [319, 281] width 157 height 24
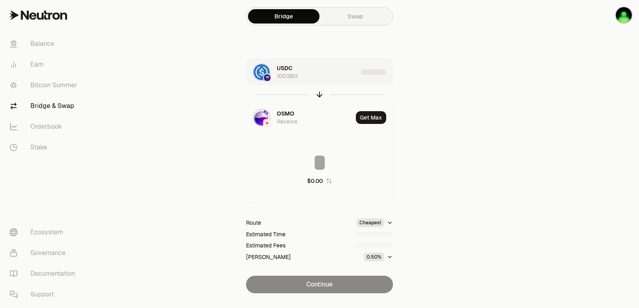
click at [345, 75] on div "USDC 100.1801" at bounding box center [317, 72] width 81 height 16
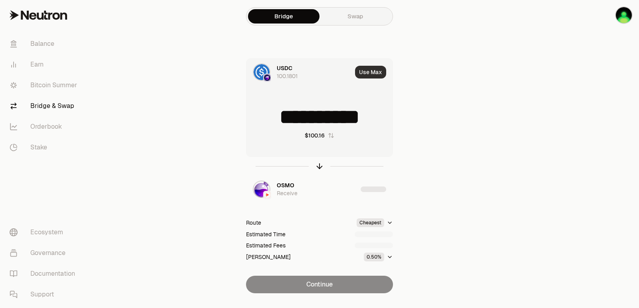
click at [377, 73] on button "Use Max" at bounding box center [370, 72] width 31 height 13
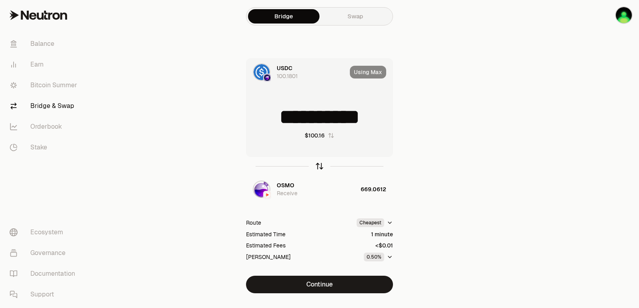
click at [318, 168] on icon "button" at bounding box center [319, 166] width 9 height 9
type input "**********"
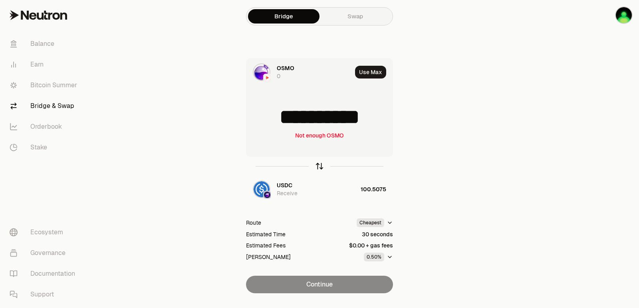
click at [320, 165] on icon "button" at bounding box center [319, 165] width 5 height 2
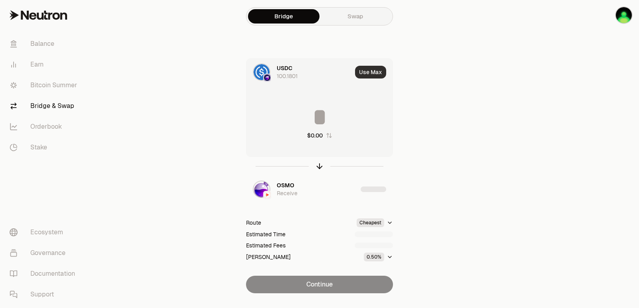
click at [378, 69] on button "Use Max" at bounding box center [370, 72] width 31 height 13
type input "**********"
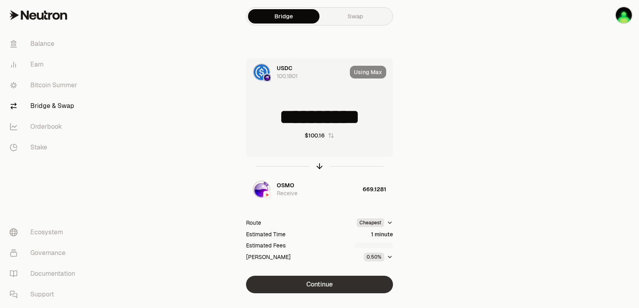
click at [326, 287] on button "Continue" at bounding box center [319, 285] width 147 height 18
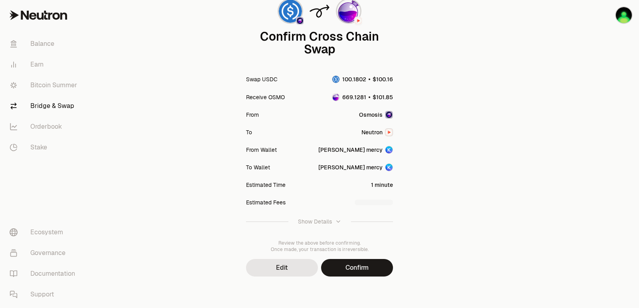
scroll to position [66, 0]
click at [354, 267] on button "Confirm" at bounding box center [357, 268] width 72 height 18
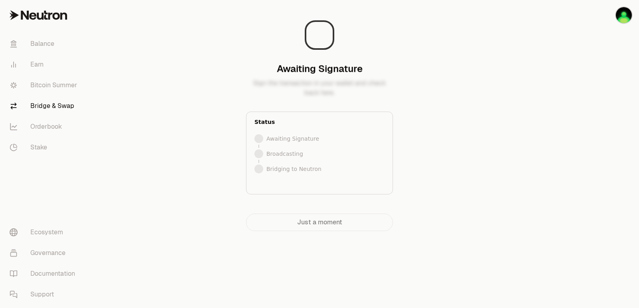
scroll to position [0, 0]
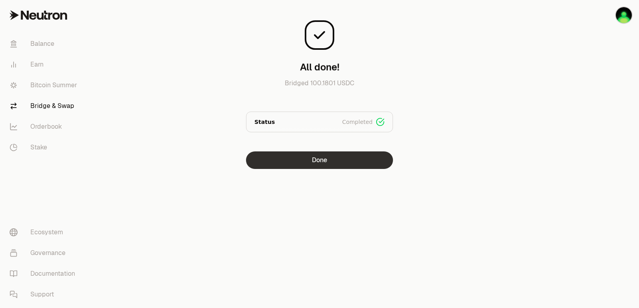
click at [328, 154] on button "Done" at bounding box center [319, 161] width 147 height 18
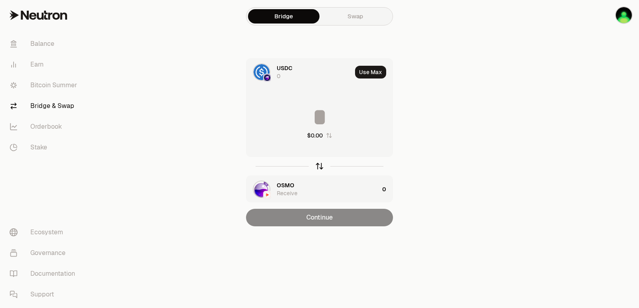
click at [316, 166] on icon "button" at bounding box center [319, 166] width 9 height 9
click at [317, 168] on icon "button" at bounding box center [319, 166] width 9 height 9
click at [373, 71] on button "Use Max" at bounding box center [370, 72] width 31 height 13
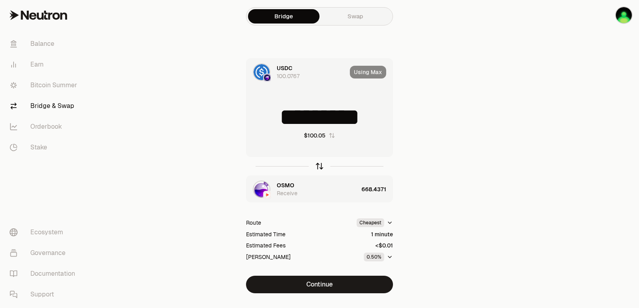
click at [320, 166] on icon "button" at bounding box center [319, 166] width 9 height 9
type input "**********"
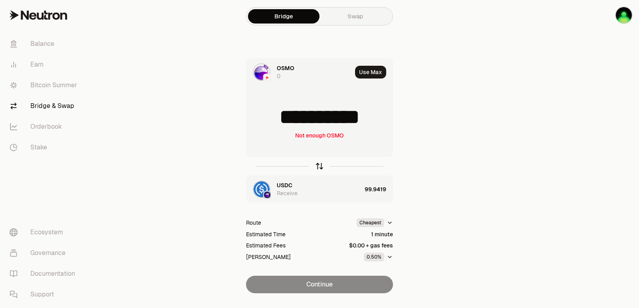
click at [317, 168] on icon "button" at bounding box center [319, 166] width 9 height 9
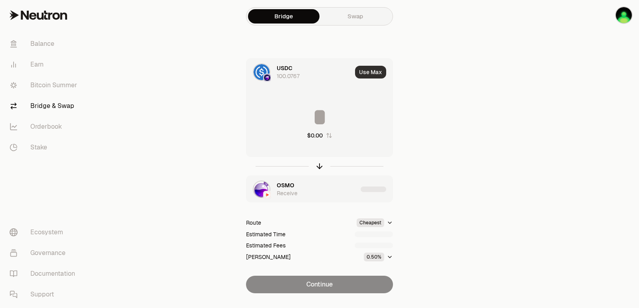
click at [375, 71] on button "Use Max" at bounding box center [370, 72] width 31 height 13
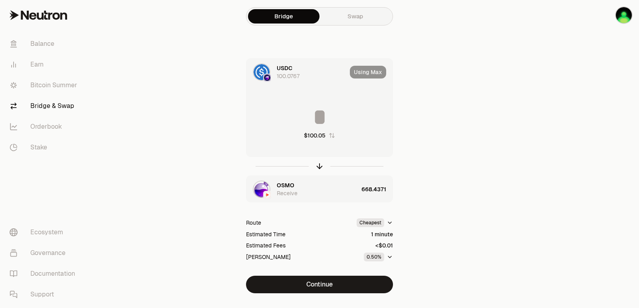
type input "*********"
click at [286, 185] on span "OSMO" at bounding box center [286, 186] width 18 height 8
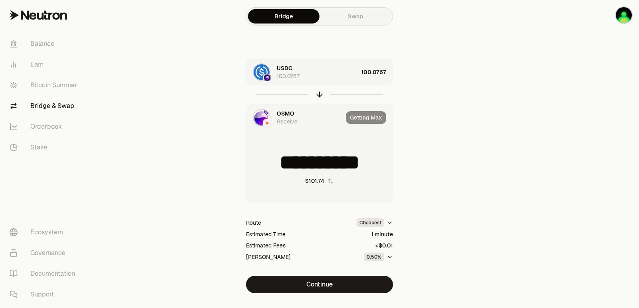
click at [335, 70] on div "USDC 100.0767" at bounding box center [317, 72] width 81 height 16
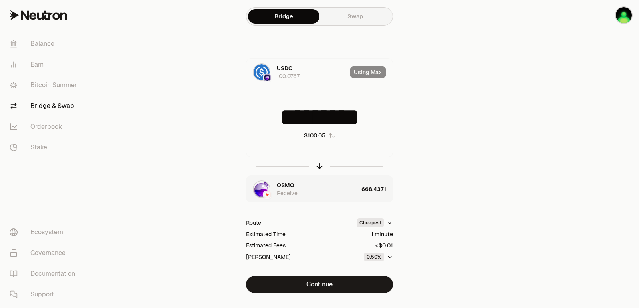
scroll to position [3, 0]
drag, startPoint x: 379, startPoint y: 112, endPoint x: 181, endPoint y: 129, distance: 198.6
click at [181, 129] on div "Bridge Swap USDC 100.0767 Using Max ********* $100.05 OSMO Receive 668.4371 Rou…" at bounding box center [319, 163] width 287 height 326
click at [318, 164] on icon "button" at bounding box center [319, 166] width 9 height 9
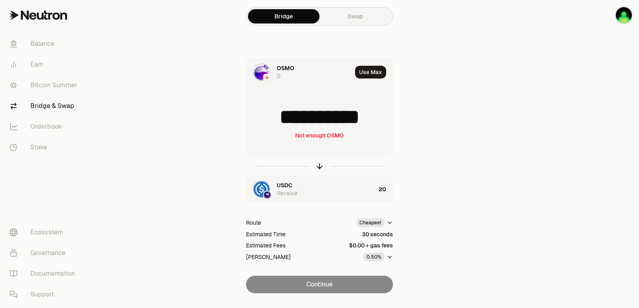
drag, startPoint x: 375, startPoint y: 118, endPoint x: 302, endPoint y: 120, distance: 73.5
click at [302, 120] on input "**********" at bounding box center [319, 117] width 146 height 24
type input "******"
click at [317, 166] on icon "button" at bounding box center [319, 165] width 5 height 2
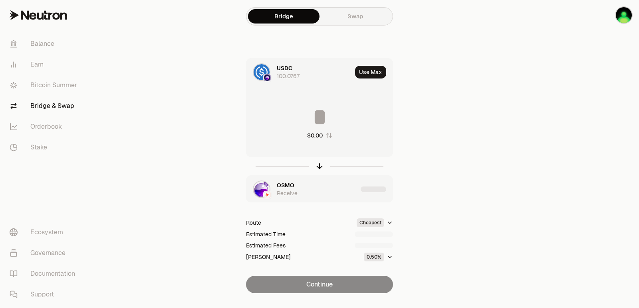
click at [325, 113] on input at bounding box center [319, 117] width 146 height 24
click at [324, 115] on input "*********" at bounding box center [319, 117] width 146 height 24
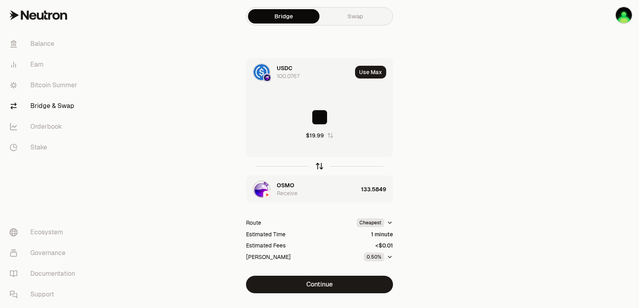
click at [322, 166] on icon "button" at bounding box center [319, 166] width 9 height 9
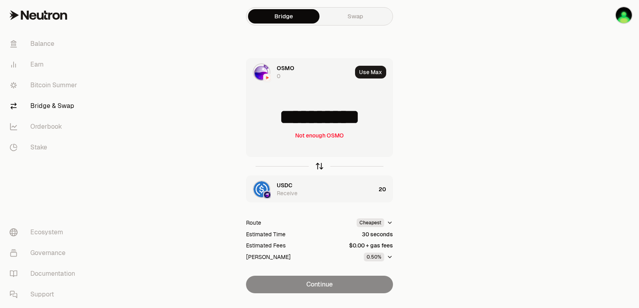
click at [322, 167] on icon "button" at bounding box center [319, 166] width 9 height 9
type input "**"
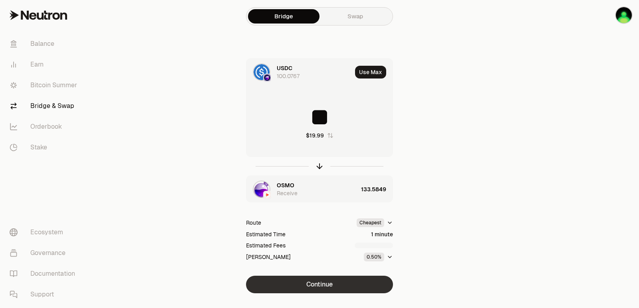
click at [334, 281] on button "Continue" at bounding box center [319, 285] width 147 height 18
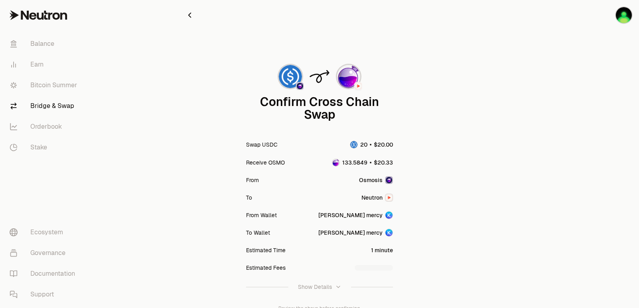
scroll to position [66, 0]
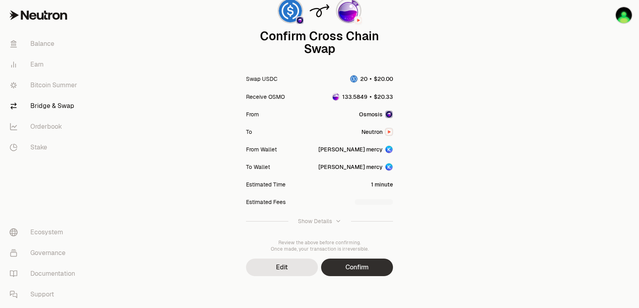
click at [351, 268] on button "Confirm" at bounding box center [357, 268] width 72 height 18
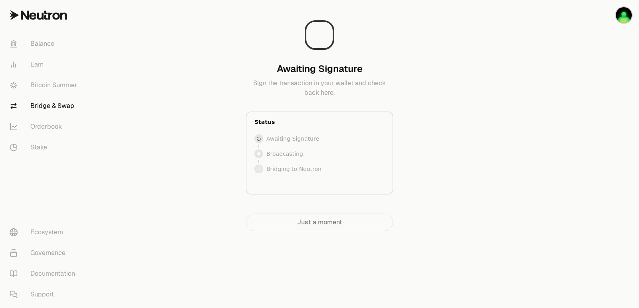
scroll to position [0, 0]
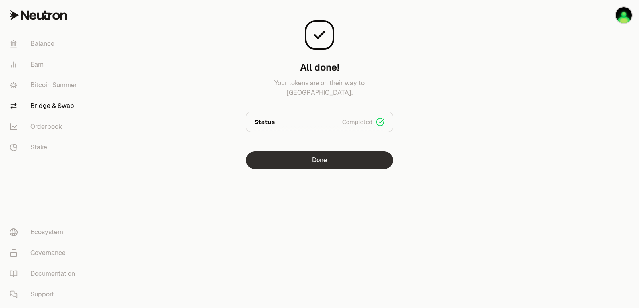
click at [335, 157] on button "Done" at bounding box center [319, 161] width 147 height 18
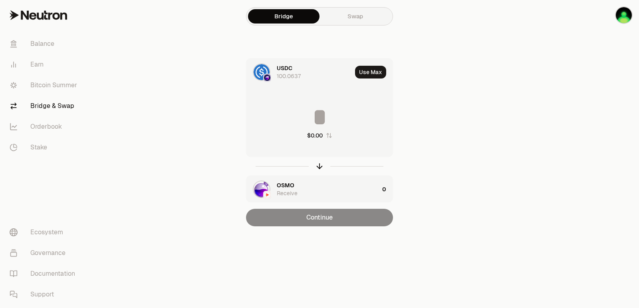
click at [280, 181] on div "OSMO Receive" at bounding box center [312, 189] width 132 height 27
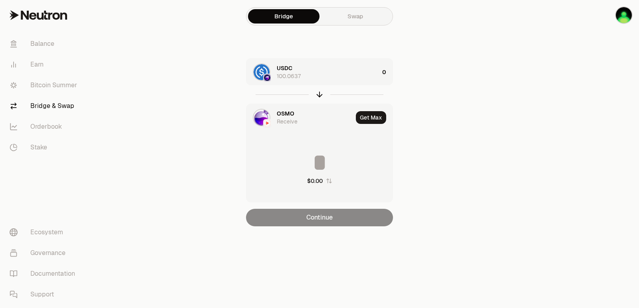
click at [284, 111] on span "OSMO" at bounding box center [286, 114] width 18 height 8
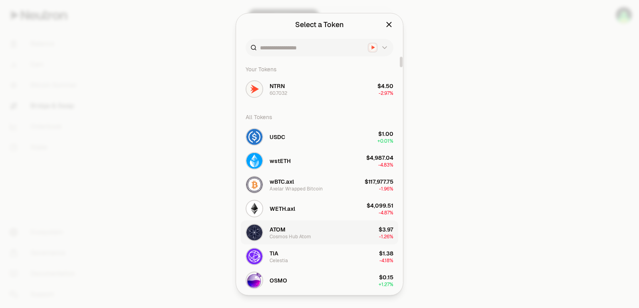
click at [287, 232] on div "ATOM Cosmos Hub Atom" at bounding box center [290, 232] width 42 height 14
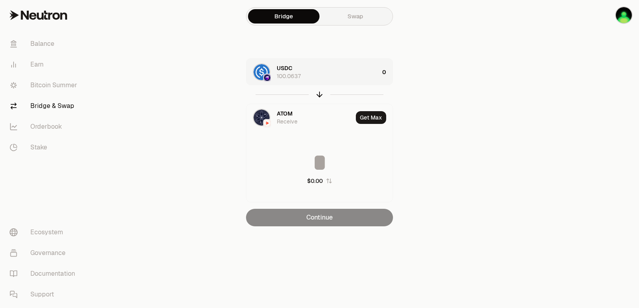
click at [337, 68] on div "USDC 100.0637" at bounding box center [328, 72] width 102 height 16
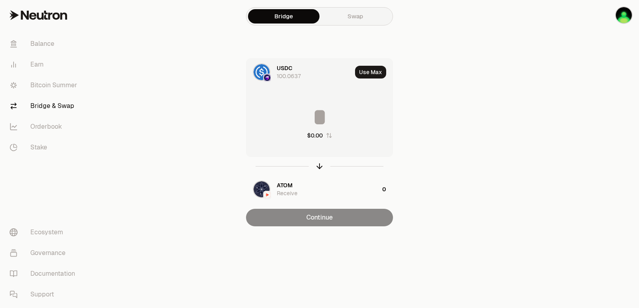
click at [330, 120] on input at bounding box center [319, 117] width 146 height 24
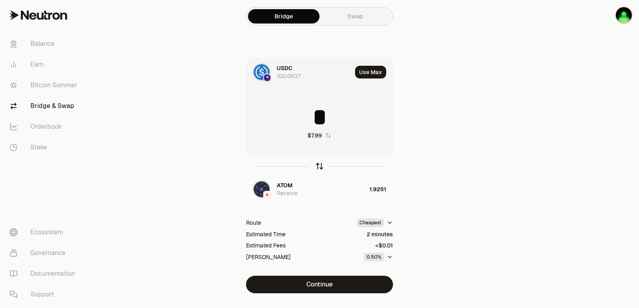
click at [319, 167] on icon "button" at bounding box center [319, 166] width 9 height 9
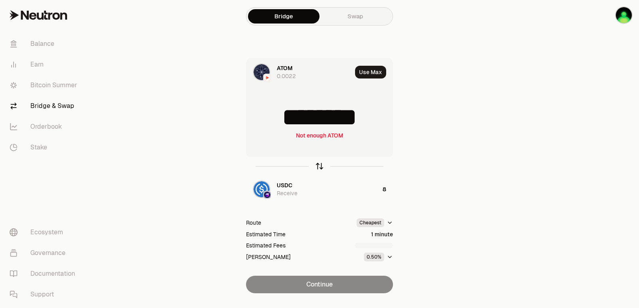
click at [319, 168] on icon "button" at bounding box center [319, 166] width 9 height 9
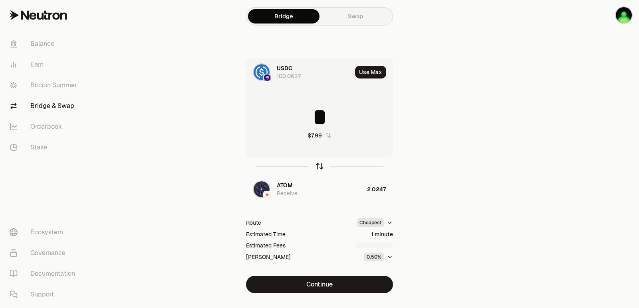
click at [319, 168] on icon "button" at bounding box center [319, 166] width 0 height 5
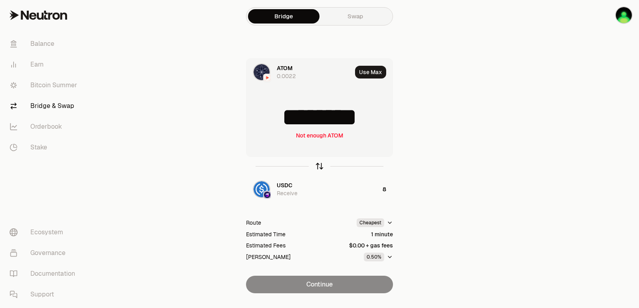
click at [319, 168] on icon "button" at bounding box center [319, 166] width 0 height 5
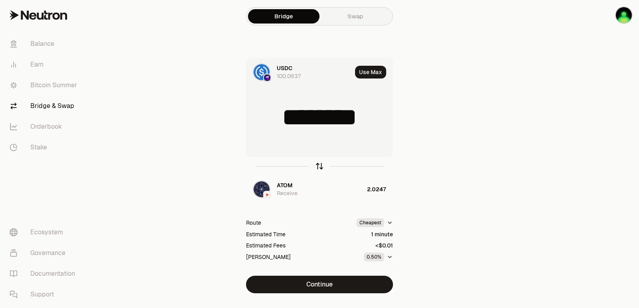
type input "*"
click at [291, 186] on span "ATOM" at bounding box center [285, 186] width 16 height 8
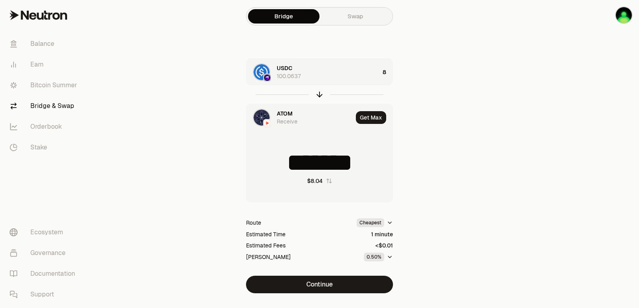
click at [287, 111] on span "ATOM" at bounding box center [285, 114] width 16 height 8
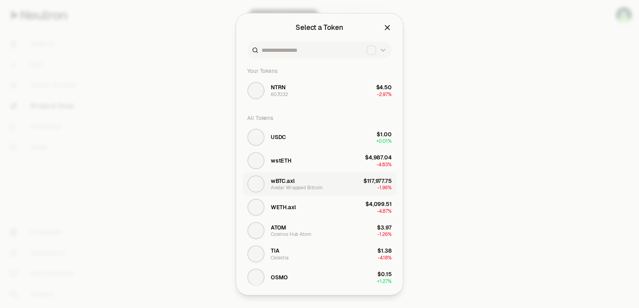
type input "********"
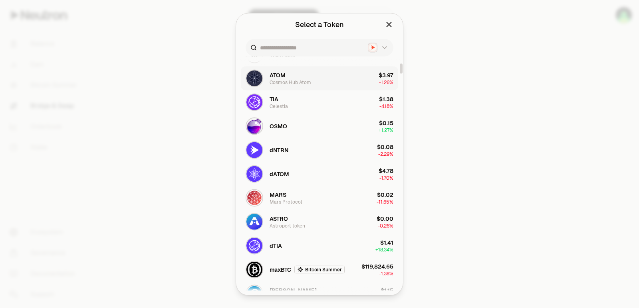
scroll to position [160, 0]
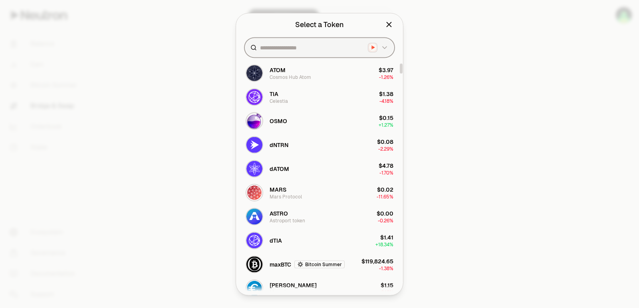
click at [285, 47] on input at bounding box center [312, 47] width 105 height 8
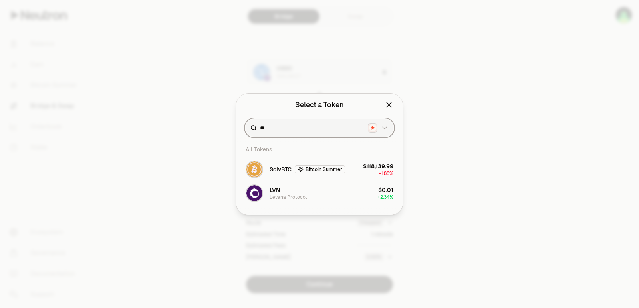
scroll to position [0, 0]
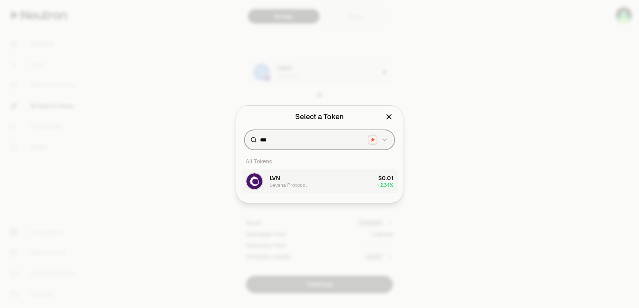
type input "***"
click at [304, 180] on div "LVN Levana Protocol" at bounding box center [287, 181] width 37 height 14
type input "**********"
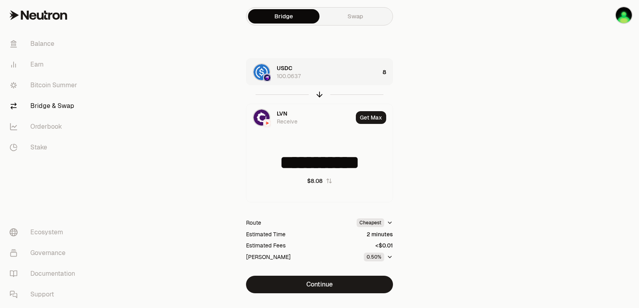
click at [347, 76] on div "USDC 100.0637" at bounding box center [328, 72] width 103 height 16
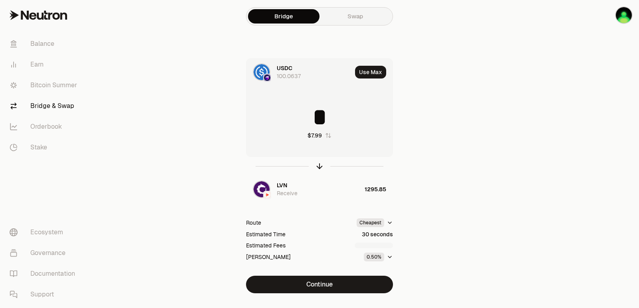
drag, startPoint x: 288, startPoint y: 125, endPoint x: 279, endPoint y: 126, distance: 9.2
click at [279, 125] on input "*" at bounding box center [319, 117] width 146 height 24
click at [320, 165] on icon "button" at bounding box center [319, 166] width 9 height 9
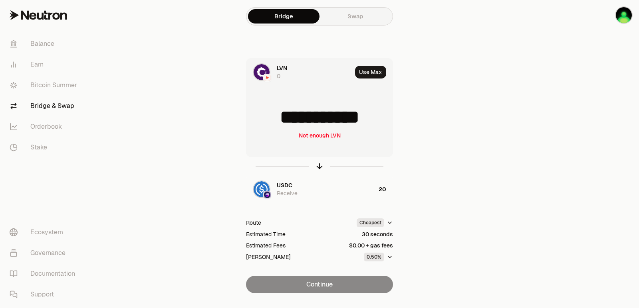
drag, startPoint x: 384, startPoint y: 117, endPoint x: 271, endPoint y: 121, distance: 112.6
click at [271, 121] on input "**********" at bounding box center [319, 117] width 146 height 24
type input "****"
click at [321, 166] on icon "button" at bounding box center [319, 165] width 5 height 2
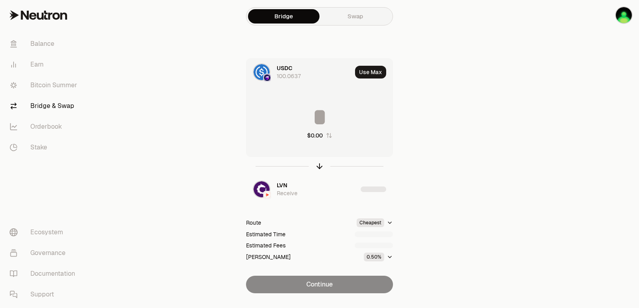
click at [307, 103] on div "$0.00" at bounding box center [319, 122] width 146 height 70
click at [306, 123] on input at bounding box center [319, 117] width 146 height 24
click at [307, 131] on div "********* $20.00" at bounding box center [319, 122] width 146 height 70
click at [306, 118] on input "*********" at bounding box center [319, 117] width 146 height 24
click at [308, 126] on input "*********" at bounding box center [319, 117] width 146 height 24
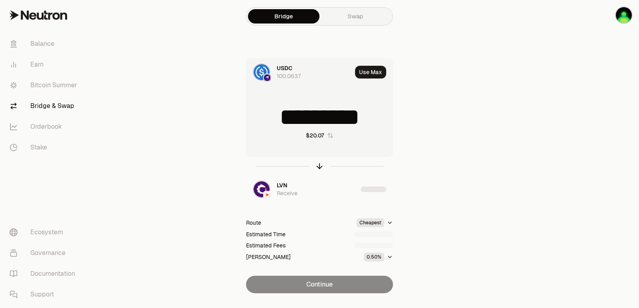
click at [308, 126] on input "*********" at bounding box center [319, 117] width 146 height 24
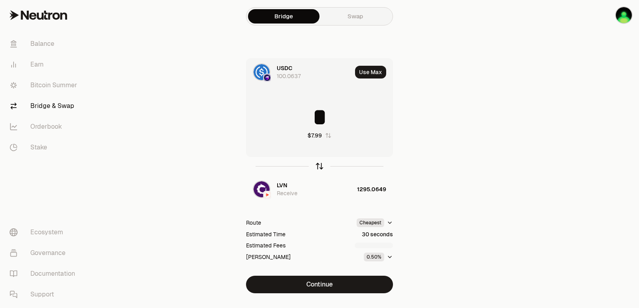
click at [318, 167] on icon "button" at bounding box center [319, 166] width 9 height 9
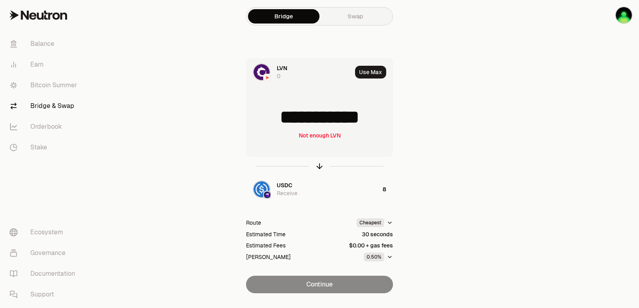
drag, startPoint x: 381, startPoint y: 123, endPoint x: 273, endPoint y: 124, distance: 108.2
click at [273, 124] on input "**********" at bounding box center [319, 117] width 146 height 24
type input "****"
click at [322, 166] on icon "button" at bounding box center [319, 166] width 9 height 9
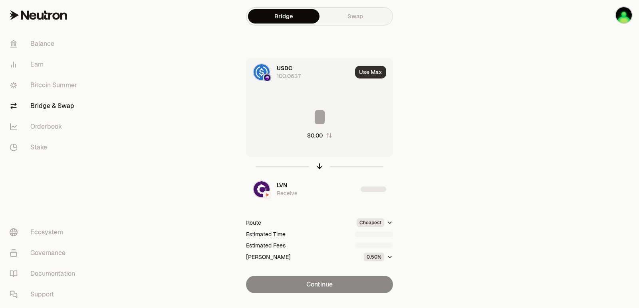
click at [372, 75] on button "Use Max" at bounding box center [370, 72] width 31 height 13
type input "**********"
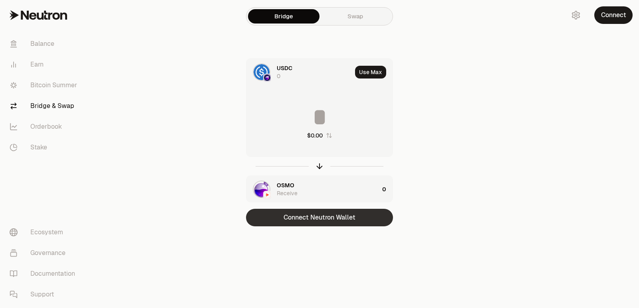
click at [324, 218] on button "Connect Neutron Wallet" at bounding box center [319, 218] width 147 height 18
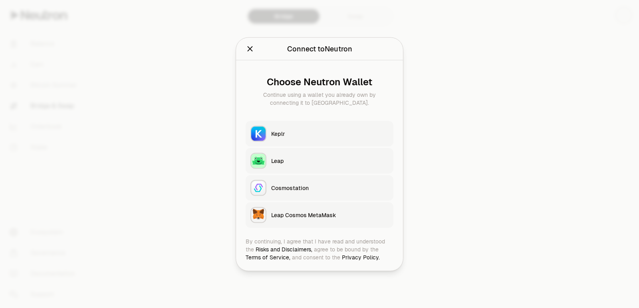
click at [293, 133] on div "Keplr" at bounding box center [329, 134] width 117 height 8
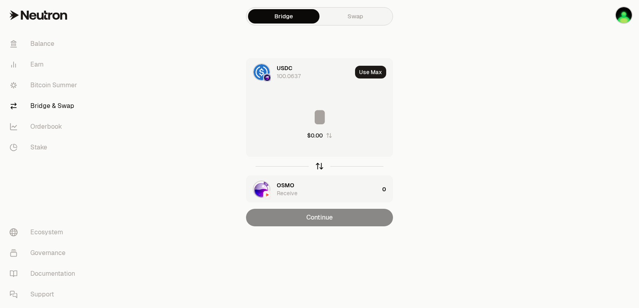
click at [318, 166] on icon "button" at bounding box center [319, 166] width 9 height 9
click at [317, 166] on icon "button" at bounding box center [319, 166] width 9 height 9
click at [289, 72] on span "USDC" at bounding box center [285, 68] width 16 height 8
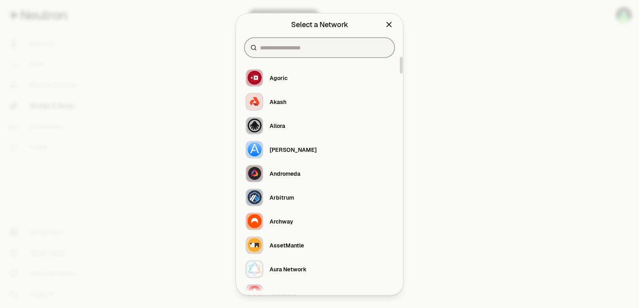
click at [296, 46] on input at bounding box center [324, 47] width 129 height 8
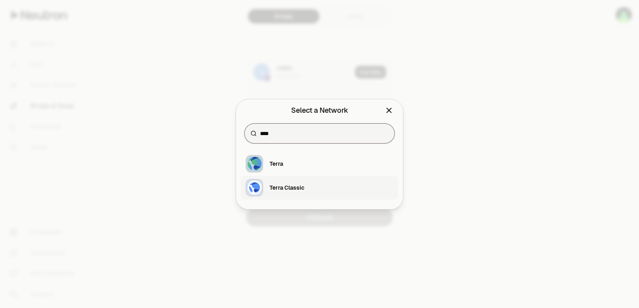
type input "****"
click at [300, 188] on div "Terra Classic" at bounding box center [286, 188] width 35 height 8
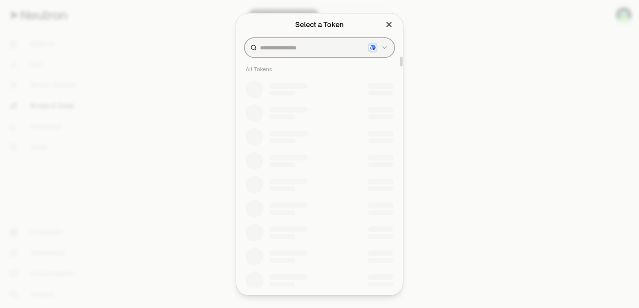
click at [276, 49] on input at bounding box center [312, 47] width 105 height 8
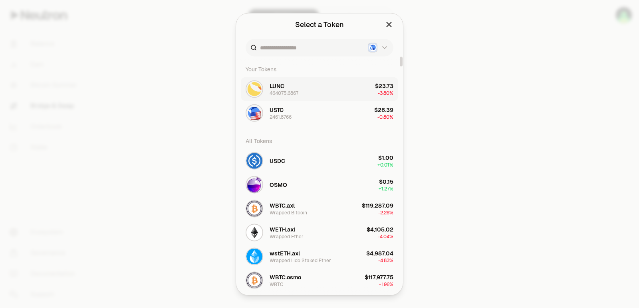
click at [284, 93] on div "464075.6867" at bounding box center [283, 93] width 29 height 6
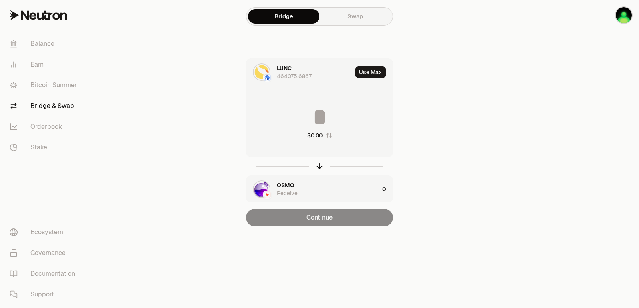
click at [313, 111] on input at bounding box center [319, 117] width 146 height 24
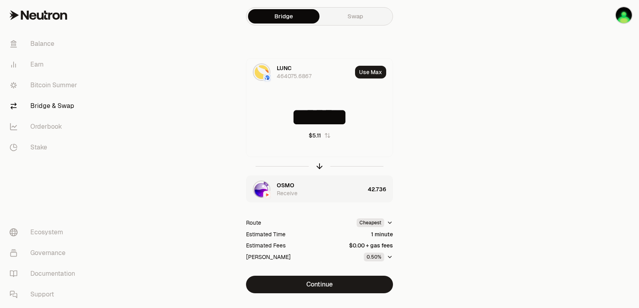
scroll to position [17, 0]
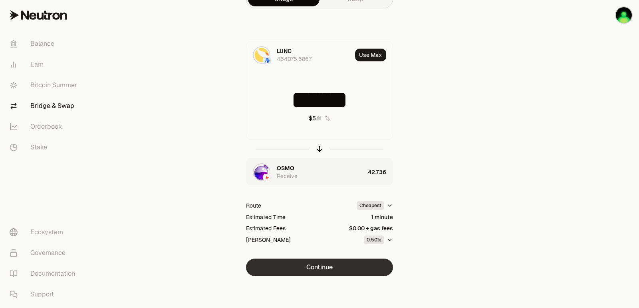
type input "******"
click at [311, 265] on button "Continue" at bounding box center [319, 268] width 147 height 18
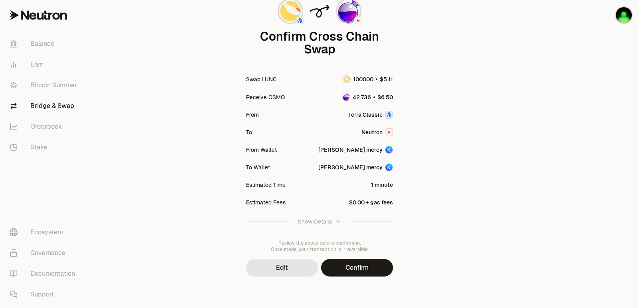
scroll to position [66, 0]
click at [343, 264] on button "Confirm" at bounding box center [357, 268] width 72 height 18
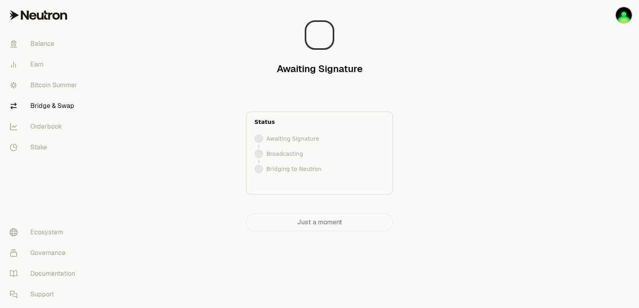
scroll to position [0, 0]
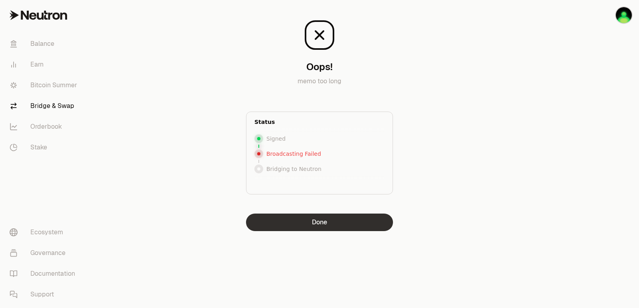
click at [320, 221] on button "Done" at bounding box center [319, 223] width 147 height 18
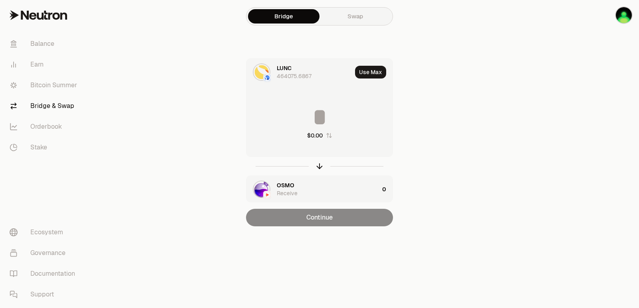
click at [300, 115] on input at bounding box center [319, 117] width 146 height 24
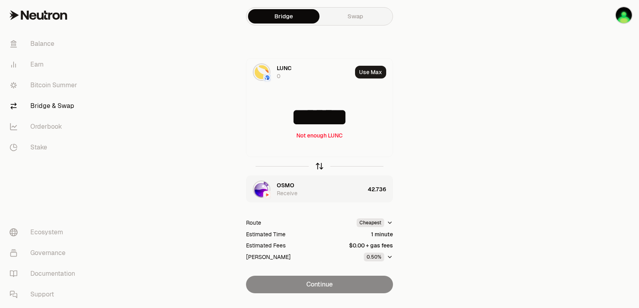
type input "******"
click at [318, 166] on icon "button" at bounding box center [319, 165] width 5 height 2
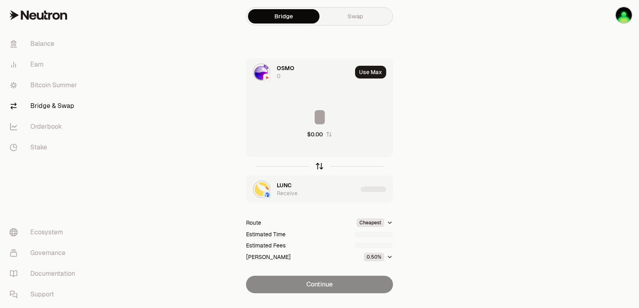
click at [318, 166] on icon "button" at bounding box center [319, 165] width 5 height 2
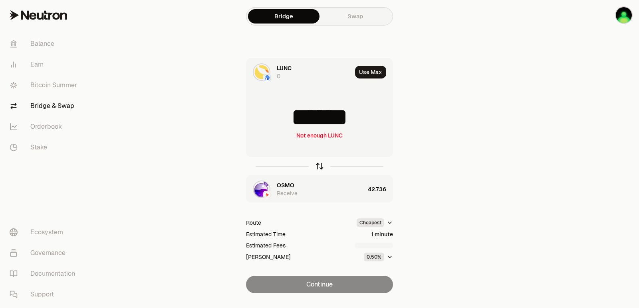
click at [318, 166] on icon "button" at bounding box center [319, 165] width 5 height 2
type input "******"
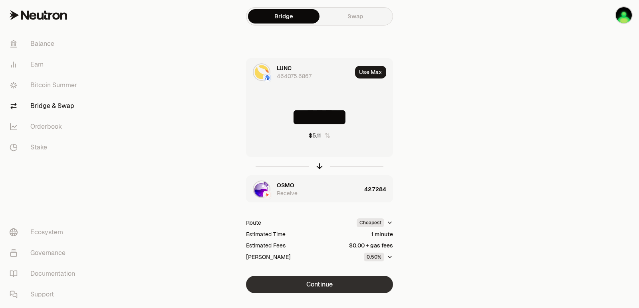
click at [318, 284] on button "Continue" at bounding box center [319, 285] width 147 height 18
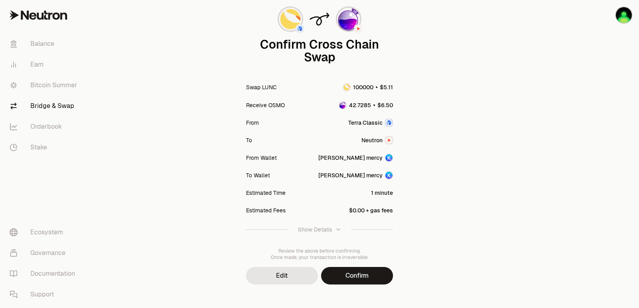
scroll to position [66, 0]
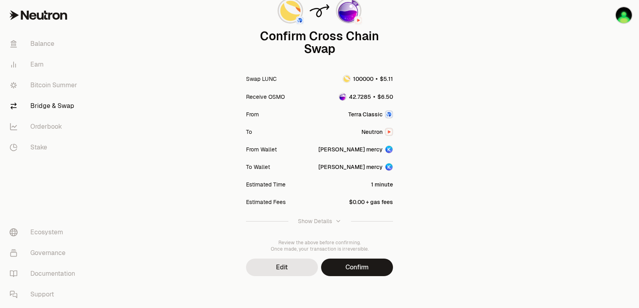
click at [324, 221] on div "Show Details" at bounding box center [315, 221] width 34 height 8
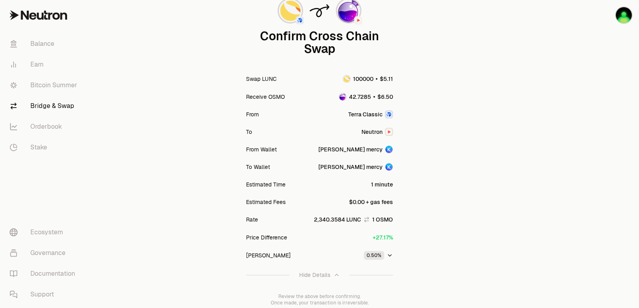
click at [329, 277] on div "Hide Details" at bounding box center [314, 275] width 31 height 8
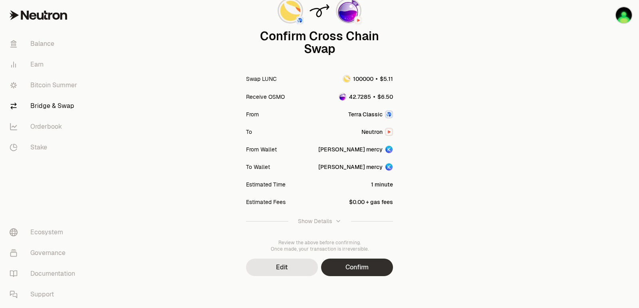
click at [357, 272] on button "Confirm" at bounding box center [357, 268] width 72 height 18
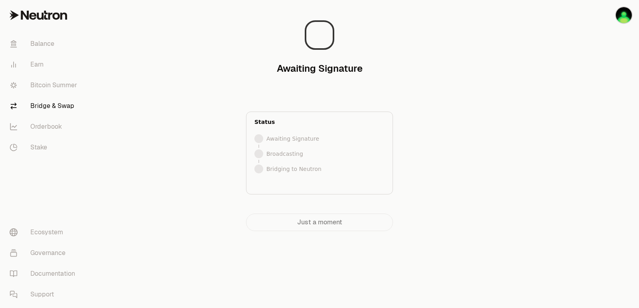
scroll to position [0, 0]
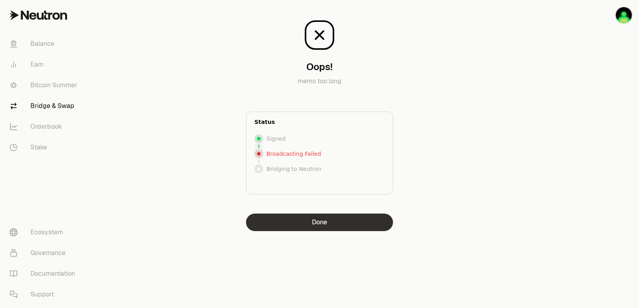
click at [303, 227] on button "Done" at bounding box center [319, 223] width 147 height 18
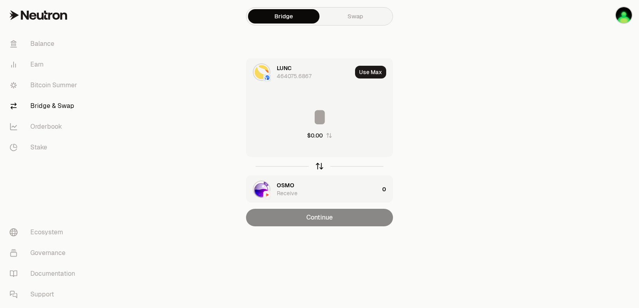
click at [318, 170] on icon "button" at bounding box center [319, 166] width 9 height 9
click at [370, 72] on button "Use Max" at bounding box center [370, 72] width 31 height 13
type input "*"
click at [320, 168] on icon "button" at bounding box center [319, 166] width 9 height 9
click at [319, 167] on icon "button" at bounding box center [319, 166] width 0 height 5
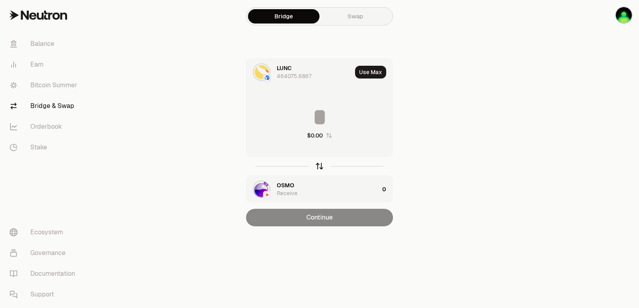
type input "*"
click at [320, 167] on icon "button" at bounding box center [319, 166] width 9 height 9
click at [285, 65] on span "LUNC" at bounding box center [284, 68] width 15 height 8
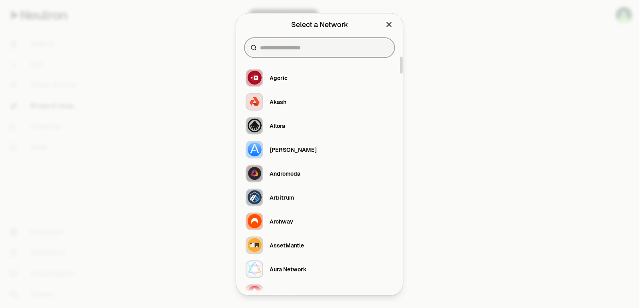
click at [296, 47] on input at bounding box center [324, 47] width 129 height 8
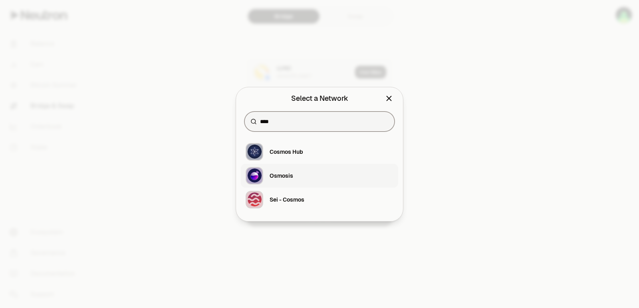
type input "****"
click at [299, 180] on button "Osmosis" at bounding box center [319, 176] width 157 height 24
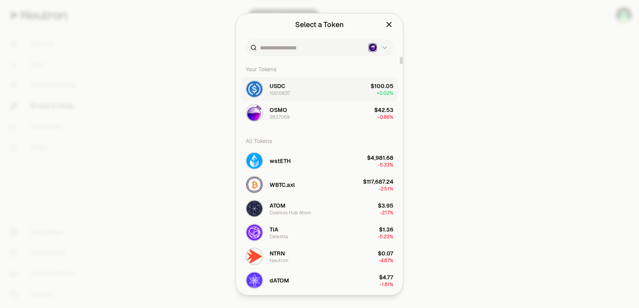
click at [295, 92] on button "USDC 100.0637 $100.05 + 0.02%" at bounding box center [319, 89] width 157 height 24
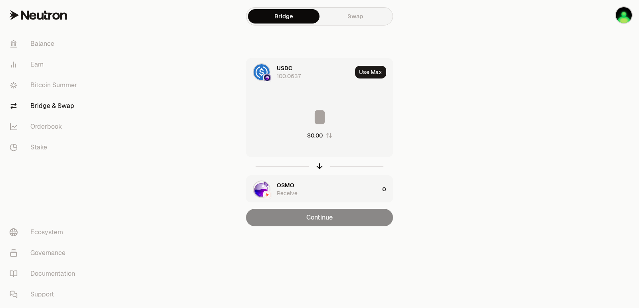
click at [316, 119] on input at bounding box center [319, 117] width 146 height 24
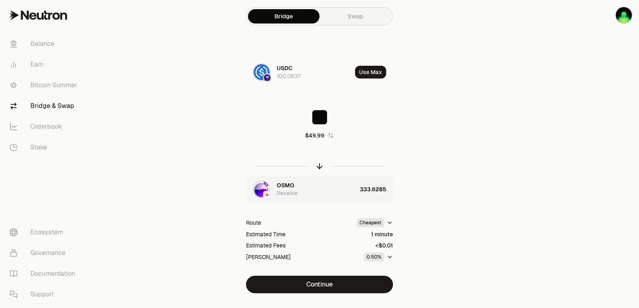
paste input
drag, startPoint x: 334, startPoint y: 118, endPoint x: 286, endPoint y: 119, distance: 47.9
click at [286, 119] on input "**" at bounding box center [319, 117] width 146 height 24
type input "**"
click at [337, 284] on button "Continue" at bounding box center [319, 285] width 147 height 18
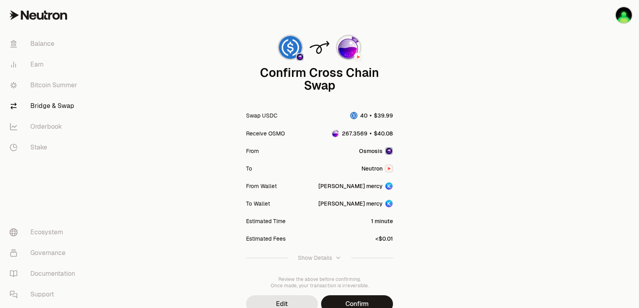
scroll to position [66, 0]
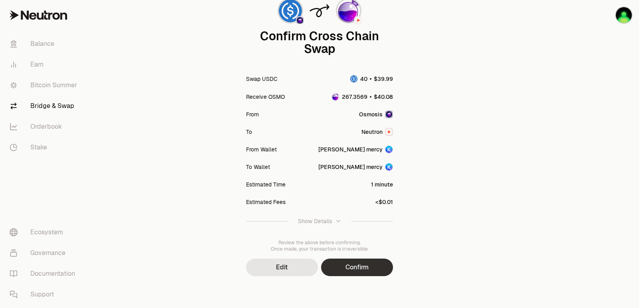
click at [363, 269] on button "Confirm" at bounding box center [357, 268] width 72 height 18
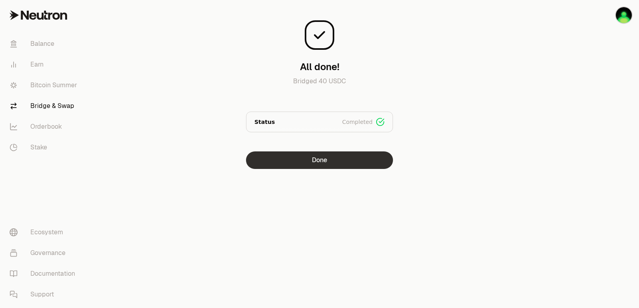
click at [330, 157] on button "Done" at bounding box center [319, 161] width 147 height 18
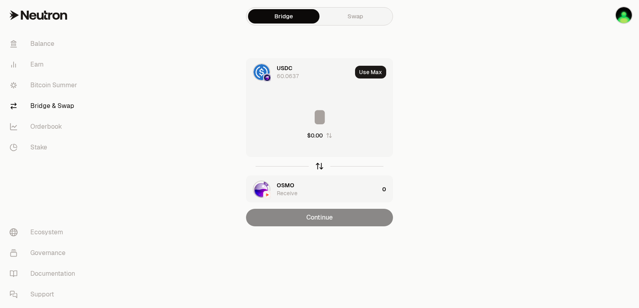
click at [318, 166] on icon "button" at bounding box center [319, 166] width 9 height 9
click at [369, 74] on button "Use Max" at bounding box center [370, 72] width 31 height 13
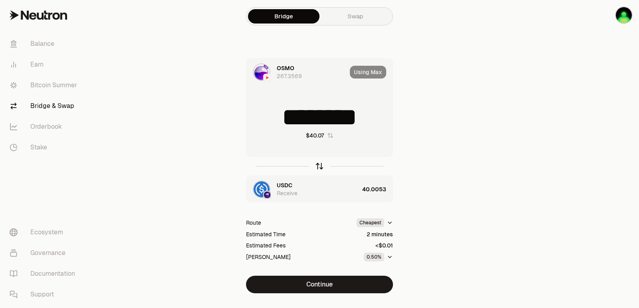
click at [319, 166] on icon "button" at bounding box center [319, 166] width 0 height 5
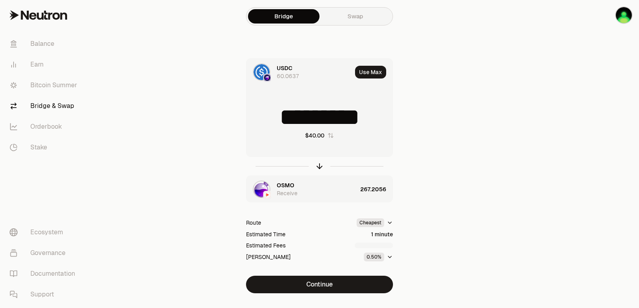
click at [308, 114] on input "*********" at bounding box center [319, 117] width 146 height 24
drag, startPoint x: 337, startPoint y: 117, endPoint x: 290, endPoint y: 117, distance: 47.1
click at [290, 117] on input "**" at bounding box center [319, 117] width 146 height 24
click at [458, 180] on div "Bridge Swap USDC 60.0637 Use Max ** $19.99 OSMO Receive 133.5849 Route Cheapest…" at bounding box center [319, 163] width 287 height 326
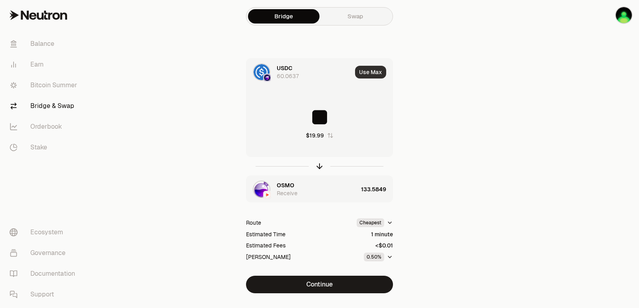
click at [370, 76] on button "Use Max" at bounding box center [370, 72] width 31 height 13
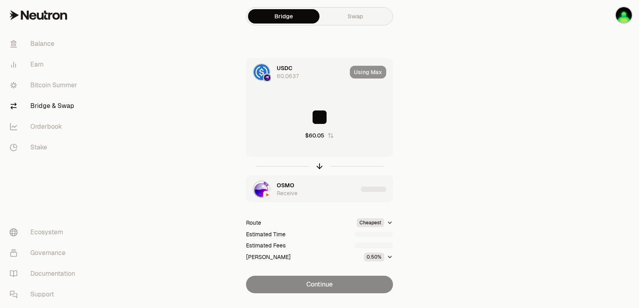
type input "*********"
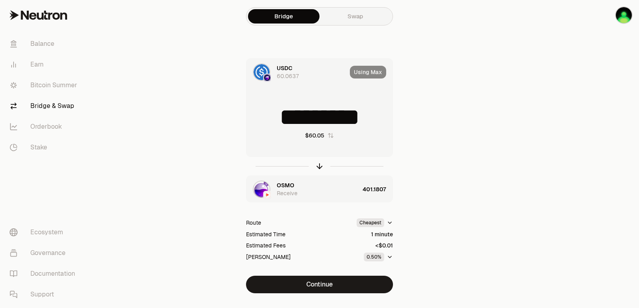
click at [467, 170] on section "Bridge Swap USDC 60.0637 Using Max ********* $60.05 OSMO Receive 401.1807 Route…" at bounding box center [319, 163] width 307 height 326
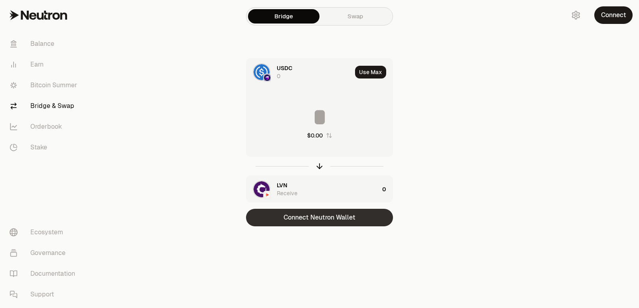
click at [328, 214] on button "Connect Neutron Wallet" at bounding box center [319, 218] width 147 height 18
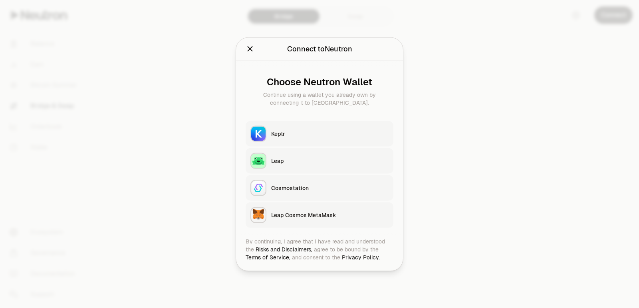
click at [310, 134] on div "Keplr" at bounding box center [329, 134] width 117 height 8
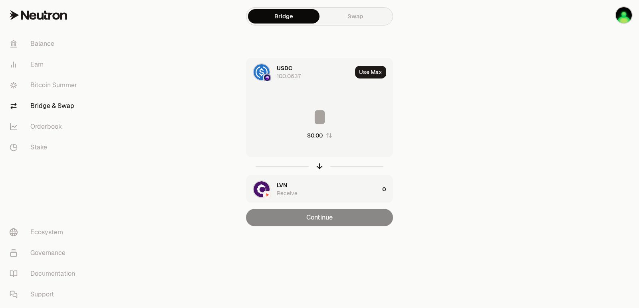
click at [276, 185] on div "LVN Receive" at bounding box center [312, 189] width 132 height 27
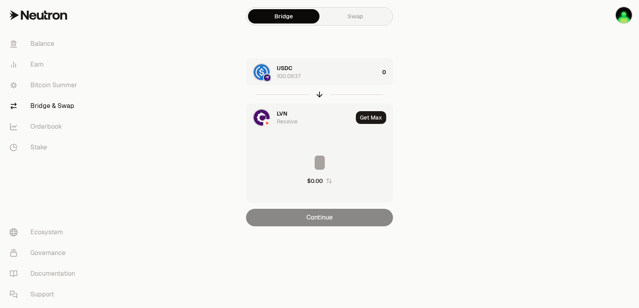
click at [286, 113] on span "LVN" at bounding box center [282, 114] width 10 height 8
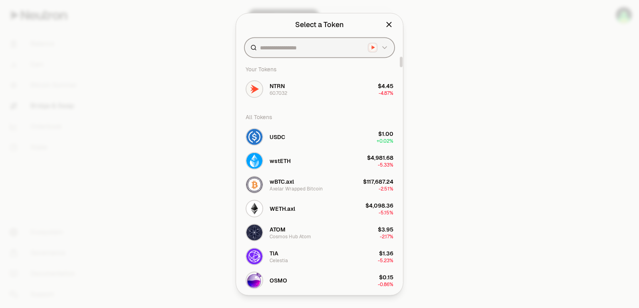
click at [274, 51] on input at bounding box center [312, 47] width 105 height 8
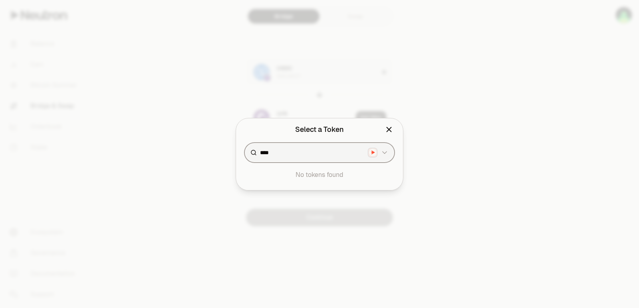
drag, startPoint x: 279, startPoint y: 149, endPoint x: 219, endPoint y: 160, distance: 60.4
click at [220, 160] on body "Balance Earn Bitcoin Summer Bridge & Swap Orderbook Stake Ecosystem Governance …" at bounding box center [319, 154] width 639 height 308
type input "****"
drag, startPoint x: 499, startPoint y: 176, endPoint x: 492, endPoint y: 177, distance: 7.7
click at [500, 176] on div at bounding box center [319, 154] width 639 height 308
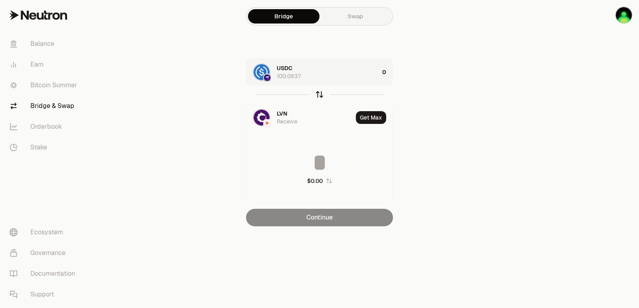
click at [320, 93] on icon "button" at bounding box center [319, 93] width 5 height 2
click at [296, 66] on div "LVN" at bounding box center [328, 72] width 102 height 16
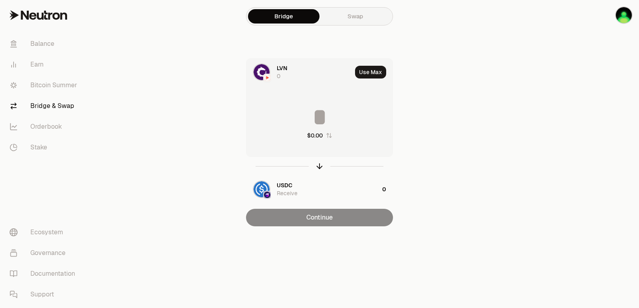
click at [296, 70] on div "LVN 0" at bounding box center [314, 72] width 75 height 16
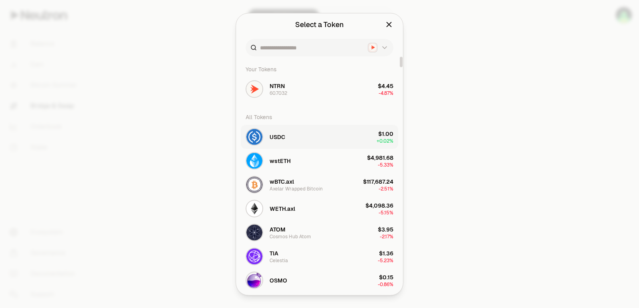
click at [299, 137] on button "USDC $1.00 + 0.02%" at bounding box center [319, 137] width 157 height 24
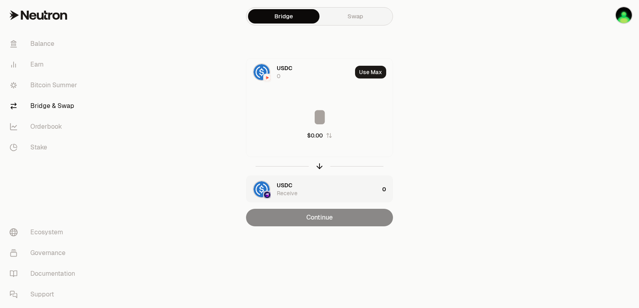
click at [296, 182] on div "USDC Receive" at bounding box center [328, 190] width 102 height 16
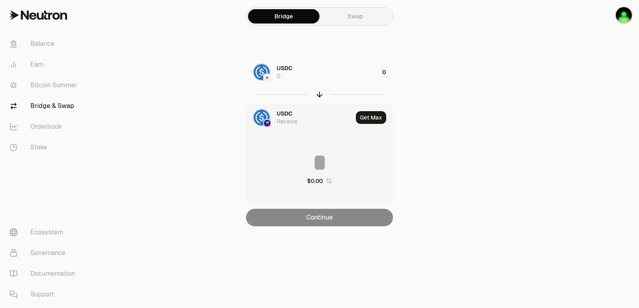
click at [285, 113] on span "USDC" at bounding box center [285, 114] width 16 height 8
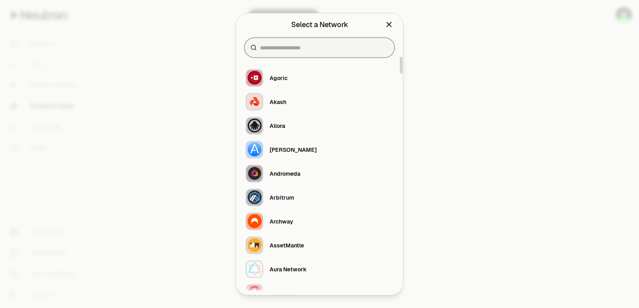
click at [288, 47] on input at bounding box center [324, 47] width 129 height 8
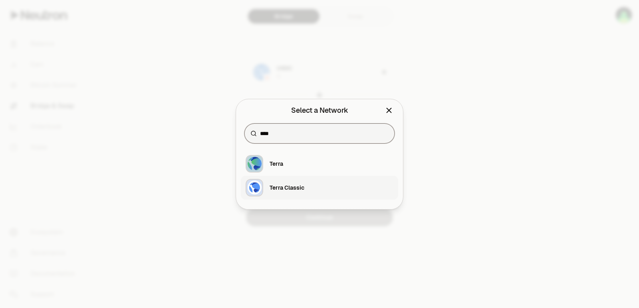
type input "****"
click at [295, 192] on div "Terra Classic" at bounding box center [286, 188] width 35 height 8
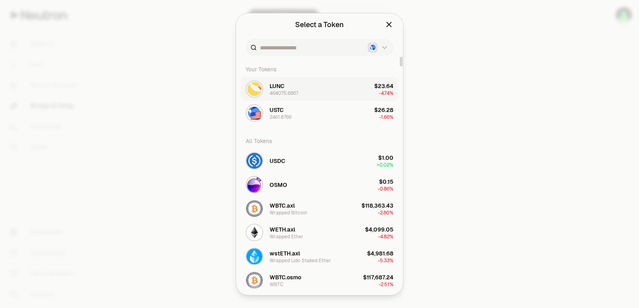
click at [308, 90] on button "LUNC 464075.6867 $23.64 -4.74%" at bounding box center [319, 89] width 157 height 24
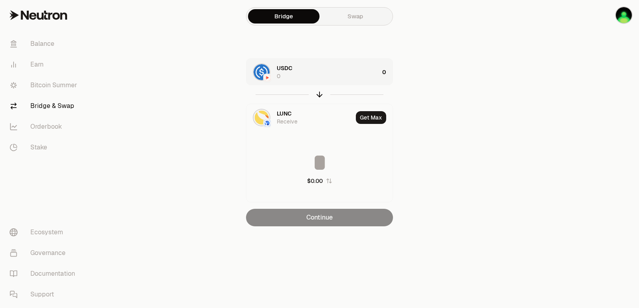
click at [330, 71] on div "USDC 0" at bounding box center [328, 72] width 102 height 16
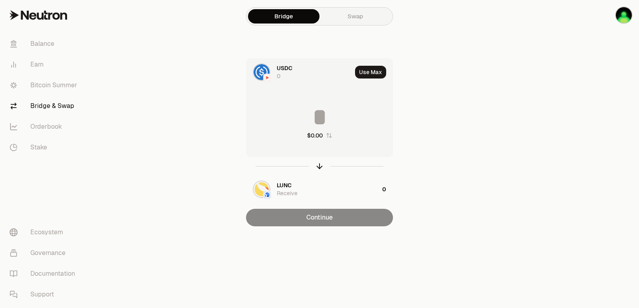
click at [316, 113] on input at bounding box center [319, 117] width 146 height 24
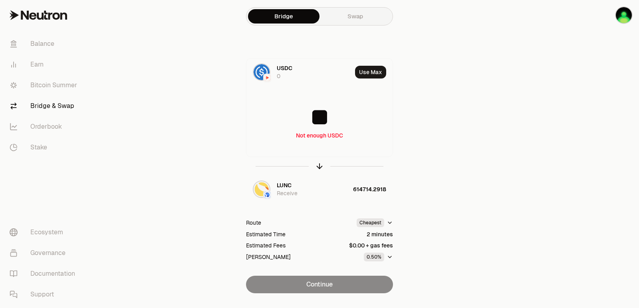
type input "**"
click at [318, 167] on icon "button" at bounding box center [319, 166] width 9 height 9
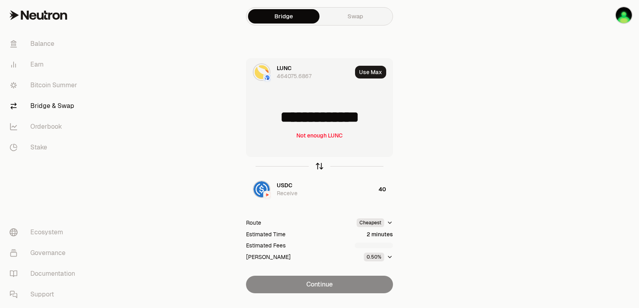
click at [318, 167] on icon "button" at bounding box center [319, 166] width 9 height 9
type input "**"
